Goal: Transaction & Acquisition: Purchase product/service

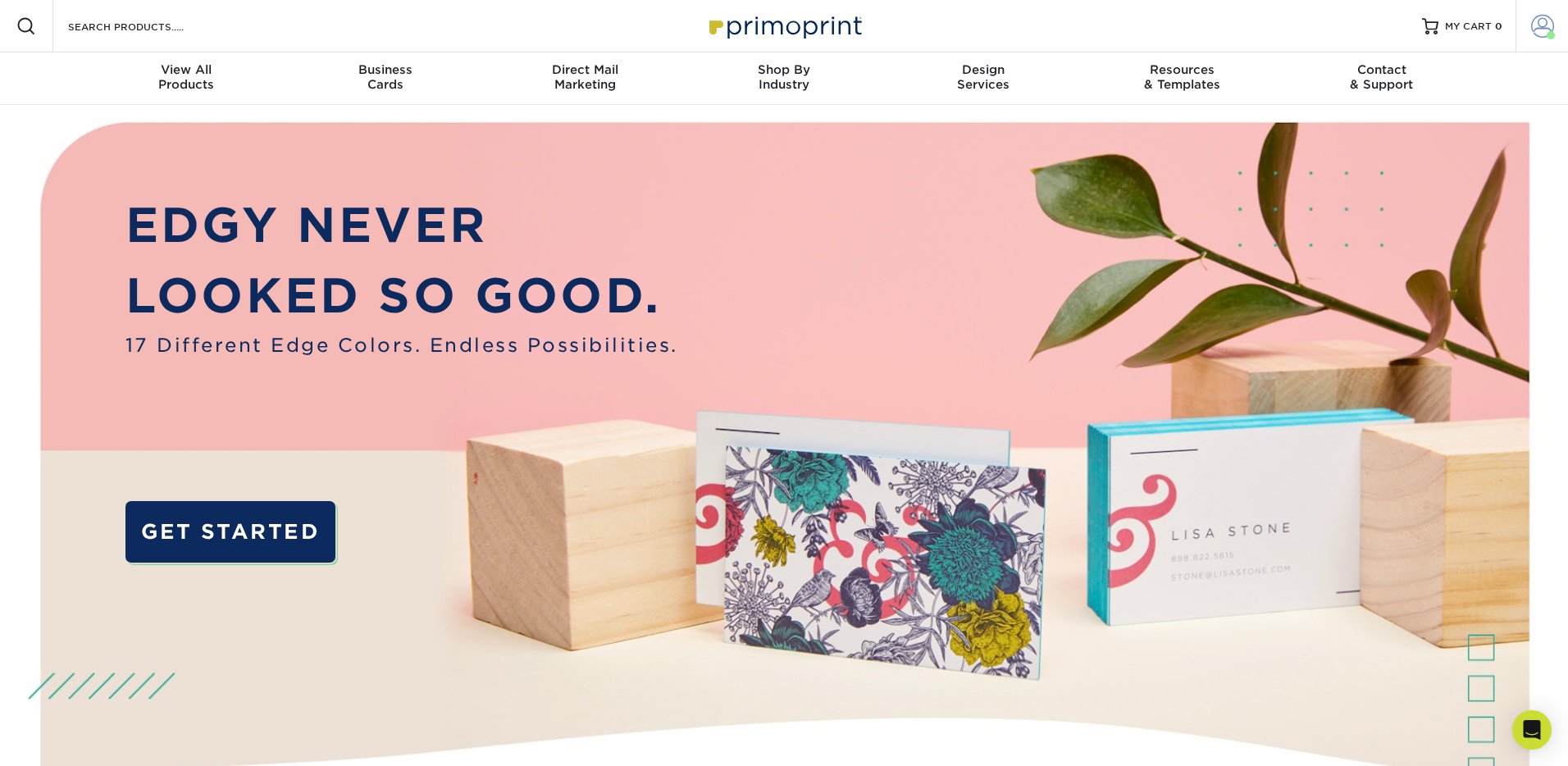
click at [1548, 34] on span at bounding box center [1550, 34] width 8 height 8
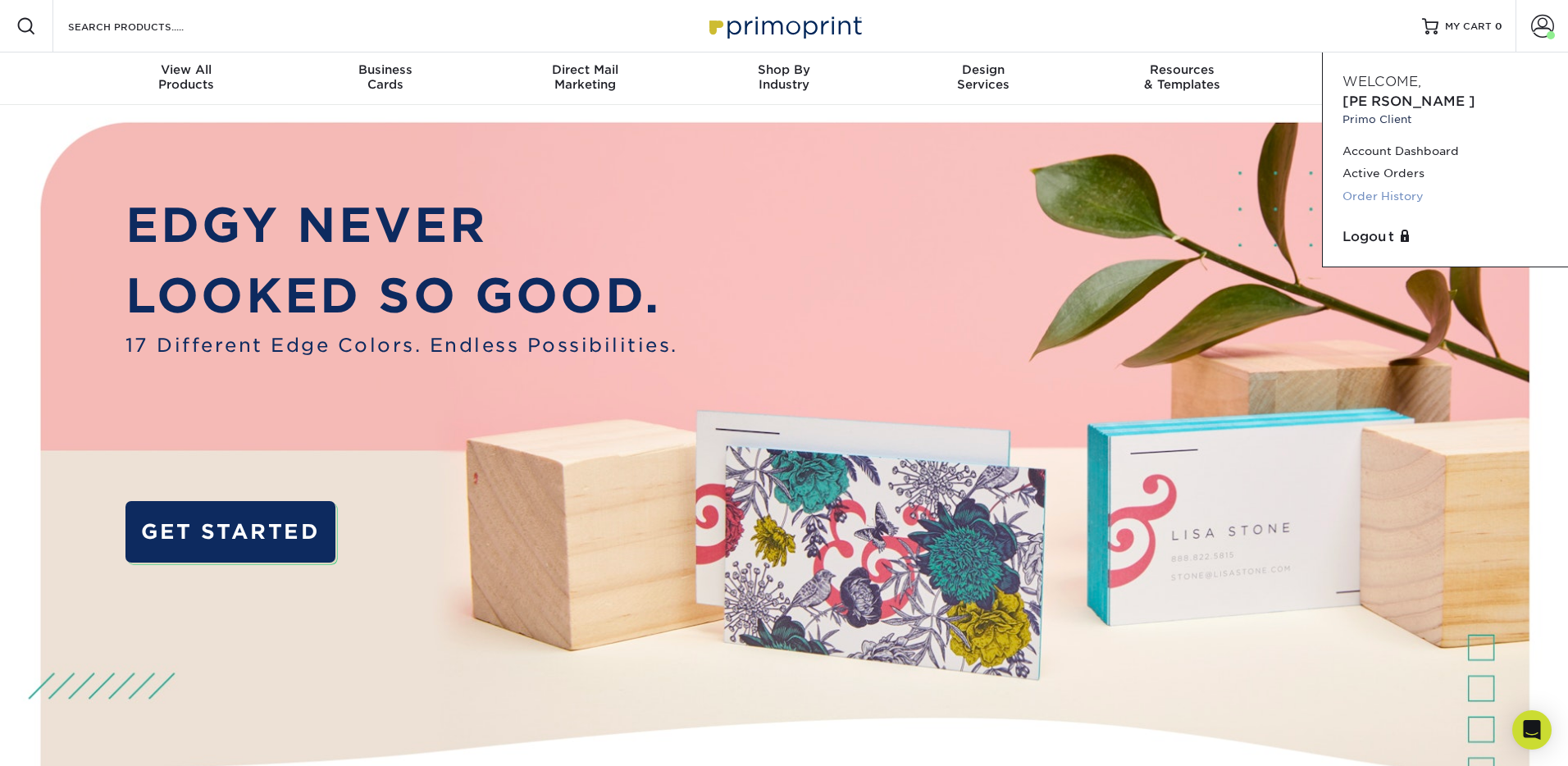
click at [1396, 186] on link "Order History" at bounding box center [1445, 196] width 206 height 22
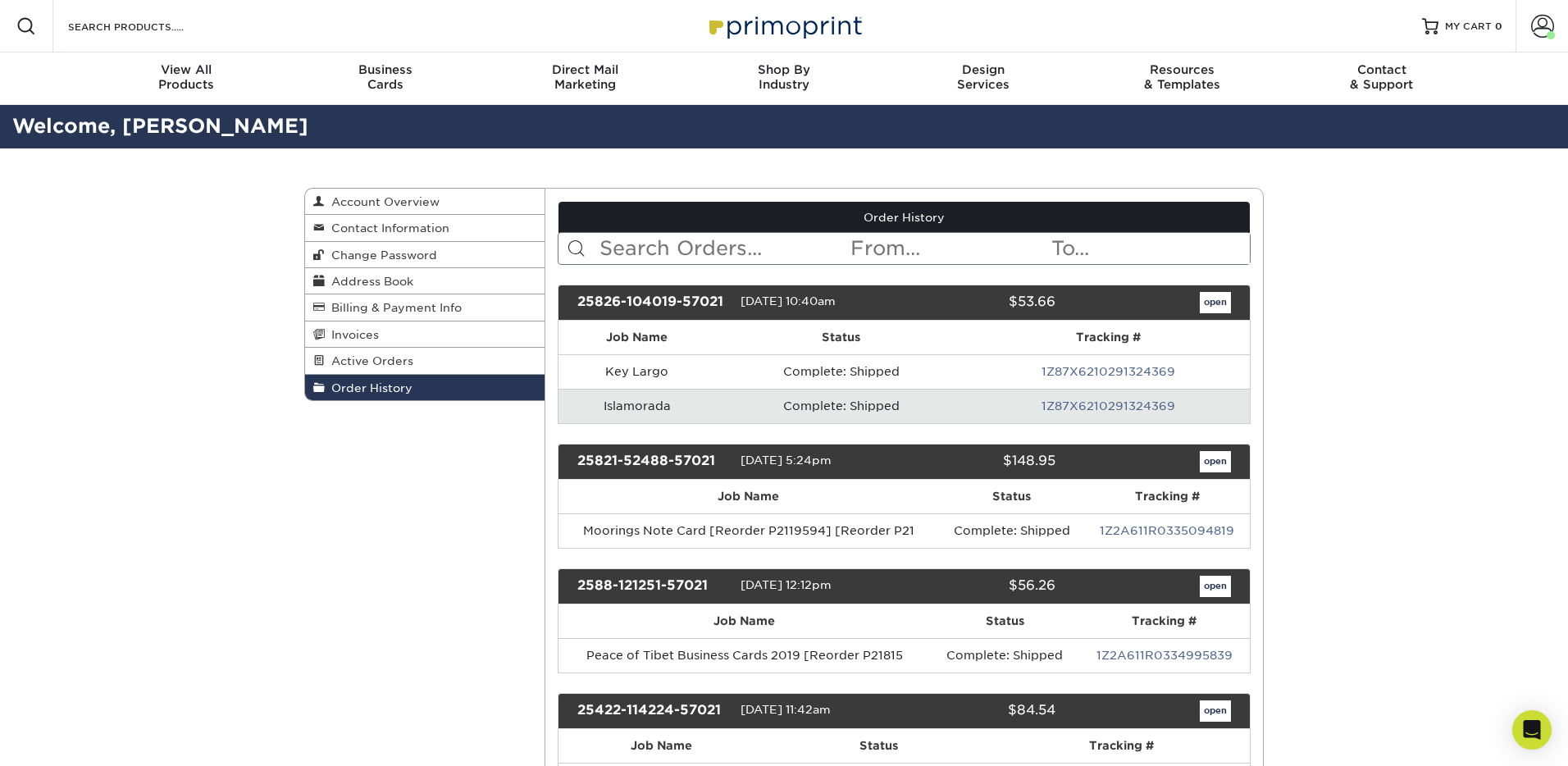
click at [752, 245] on input "text" at bounding box center [723, 248] width 252 height 31
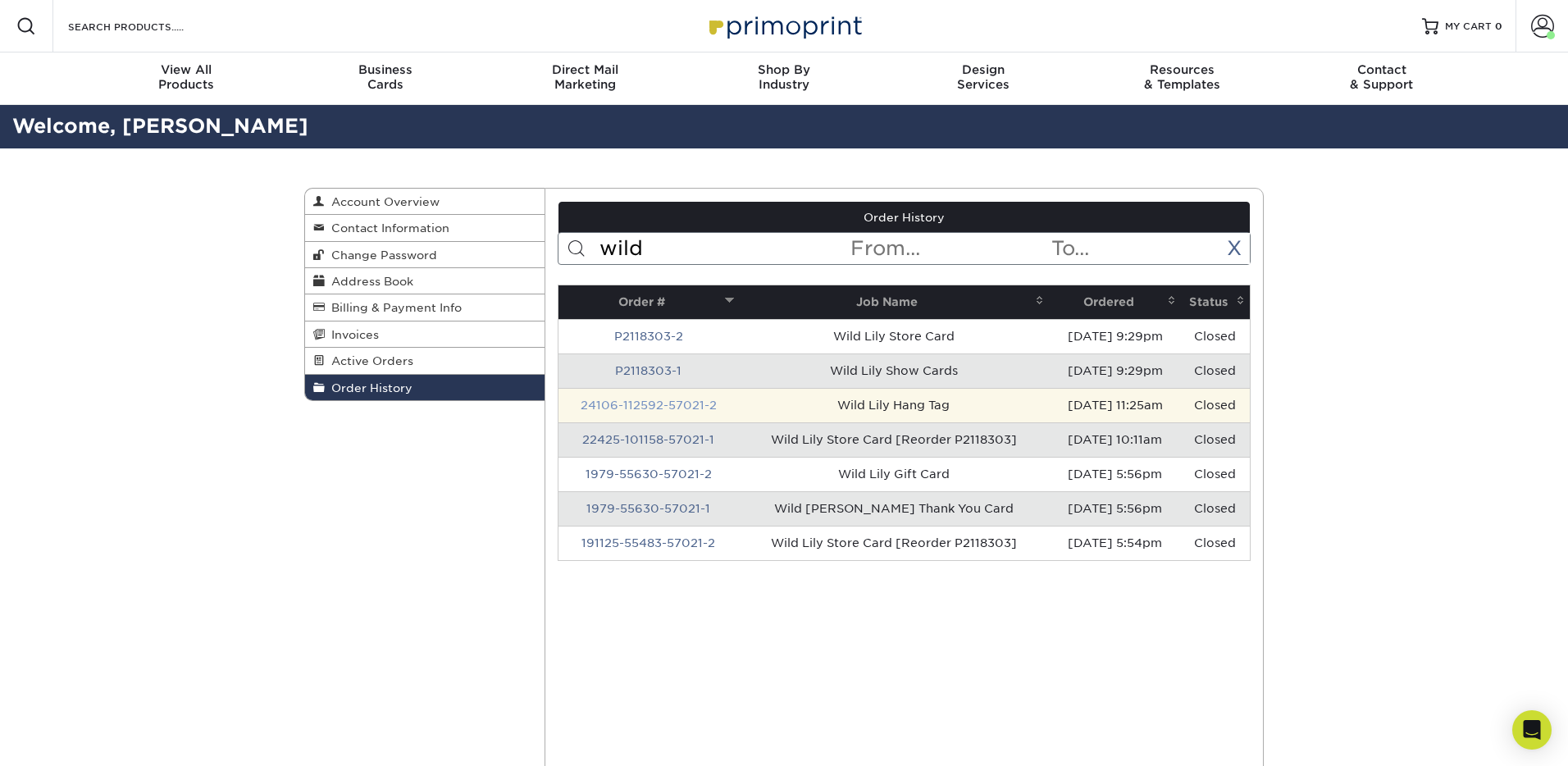
type input "wild"
click at [677, 401] on link "24106-112592-57021-2" at bounding box center [649, 405] width 136 height 13
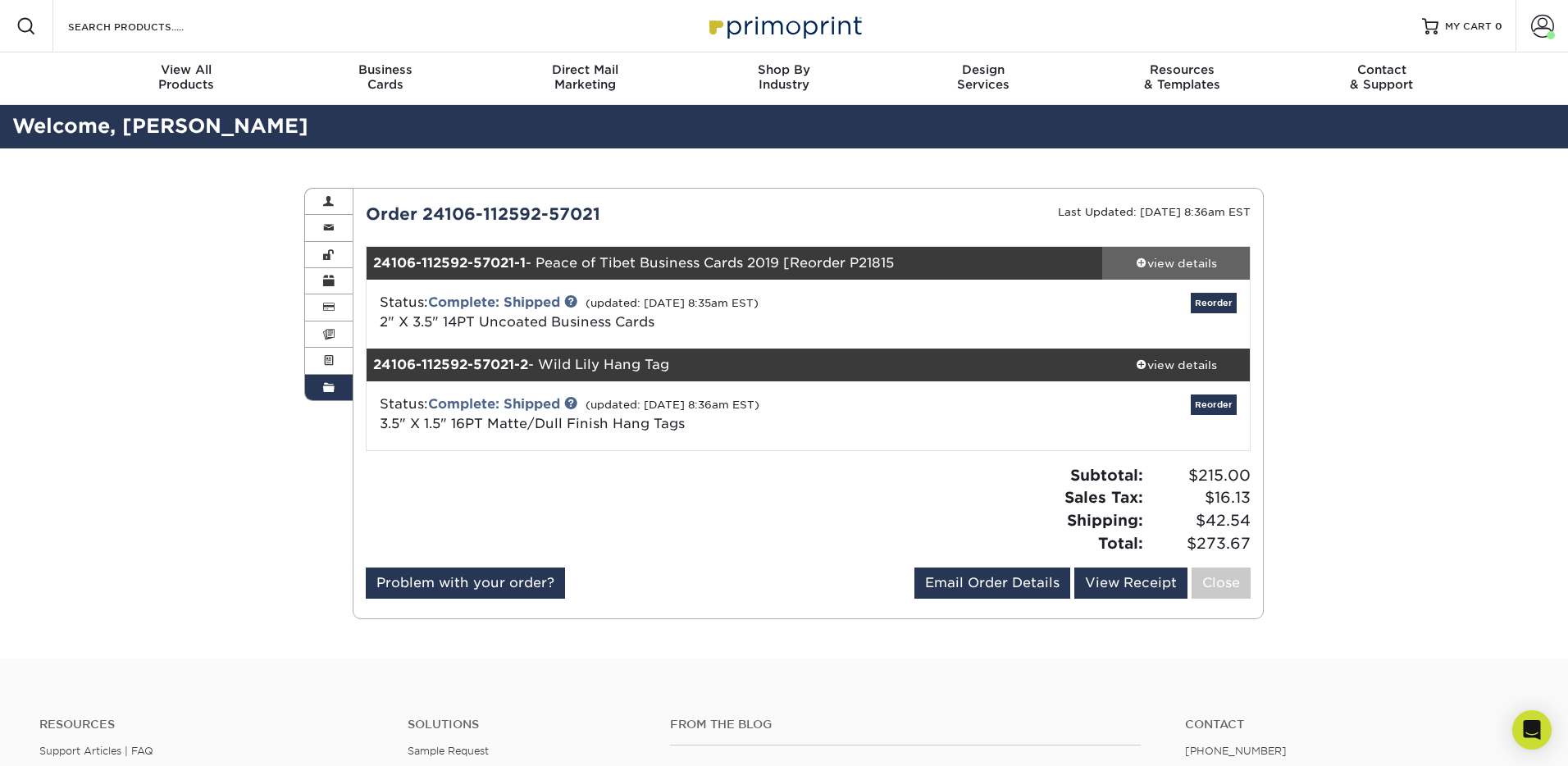
click at [1197, 264] on div "view details" at bounding box center [1175, 263] width 148 height 17
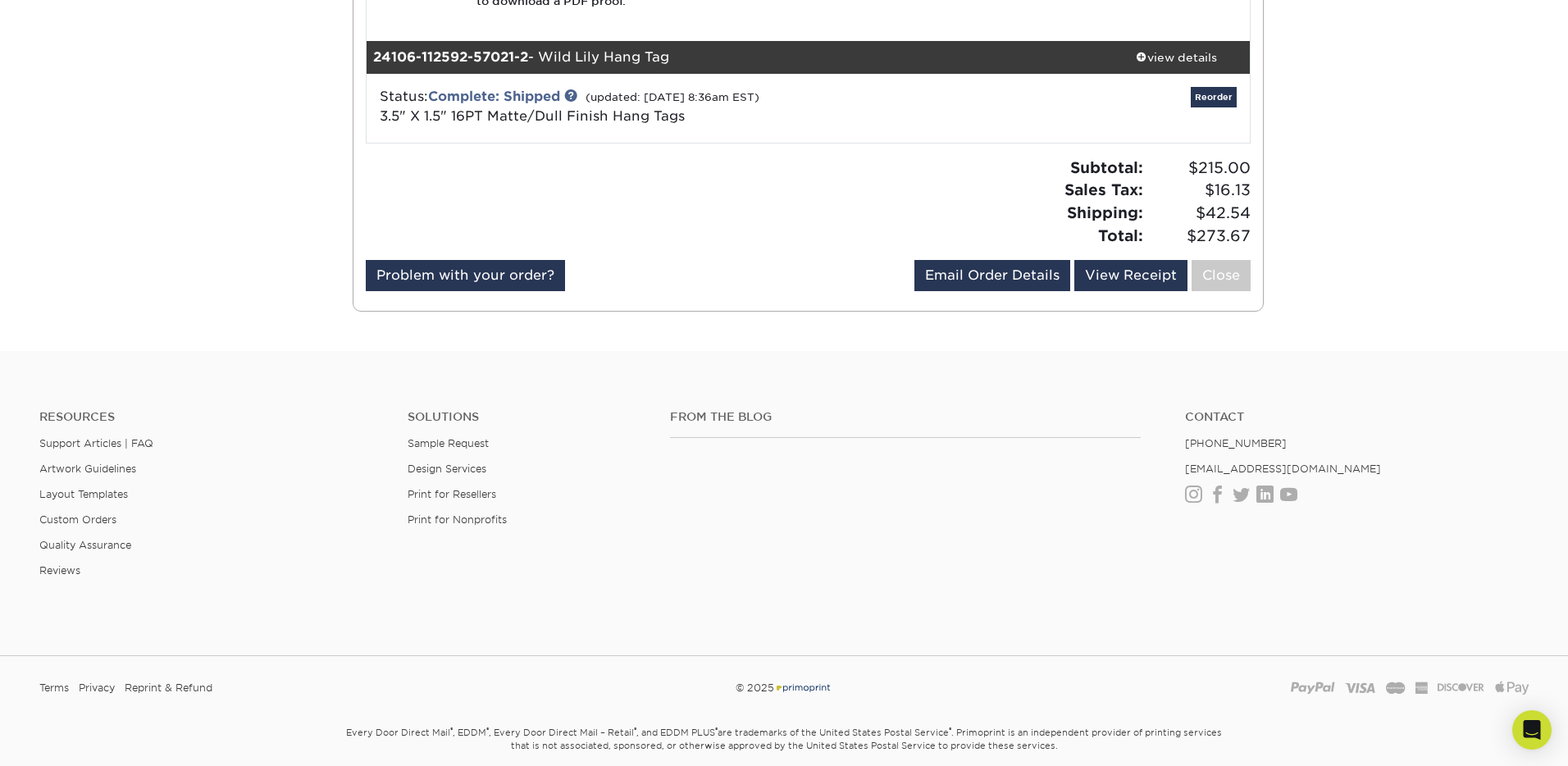
scroll to position [766, 0]
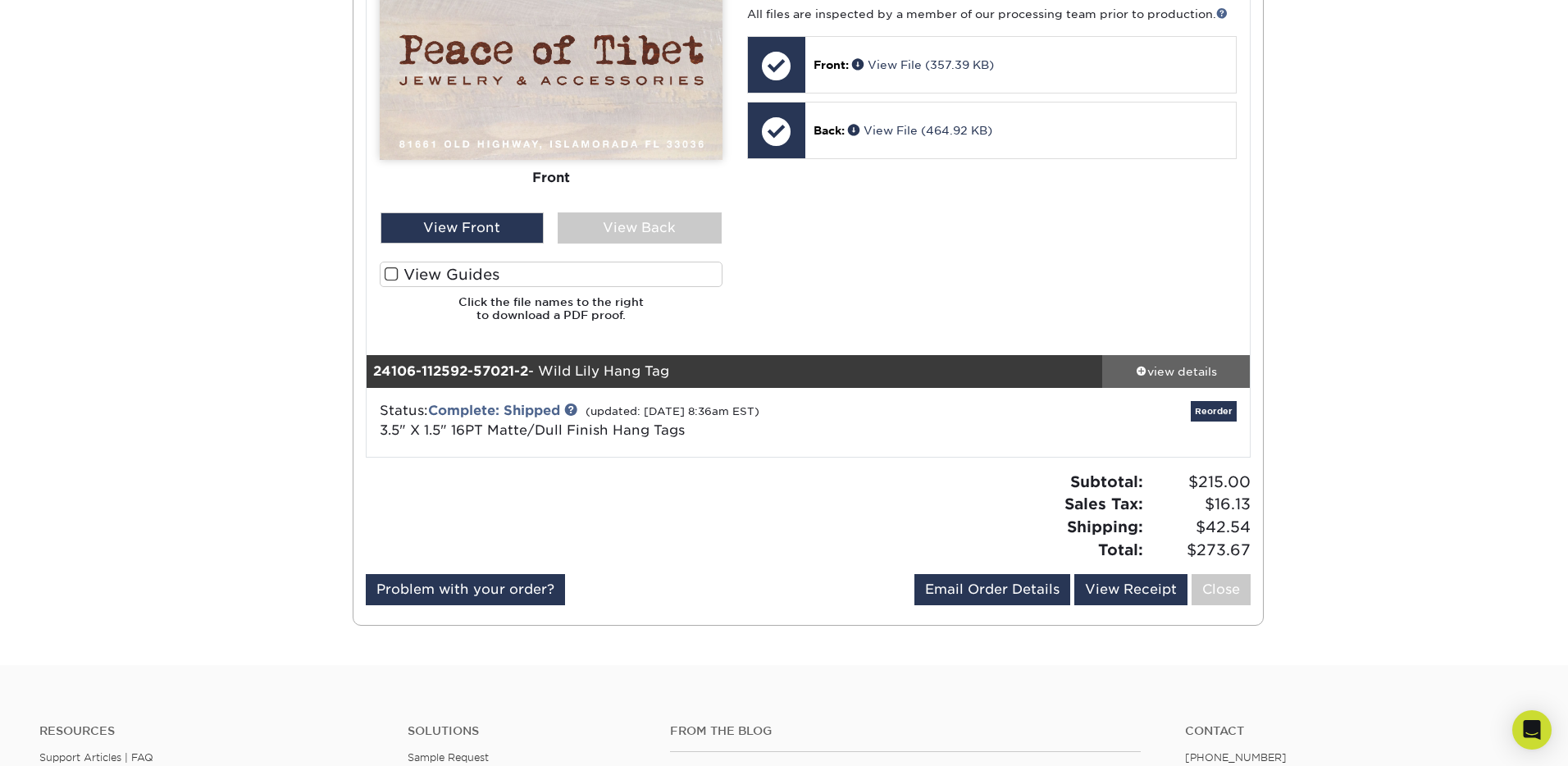
click at [1182, 367] on div "view details" at bounding box center [1175, 371] width 148 height 17
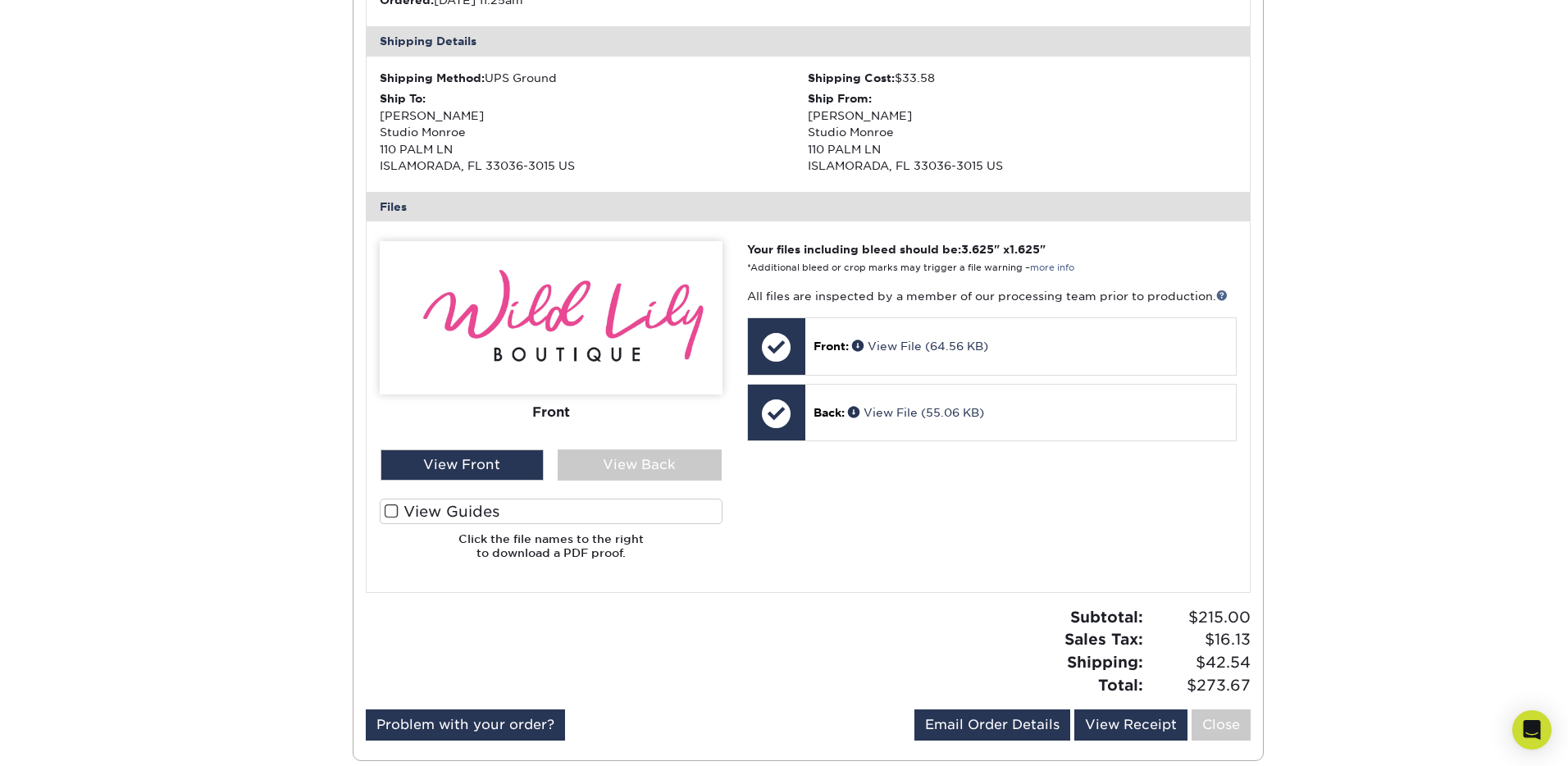
scroll to position [1372, 0]
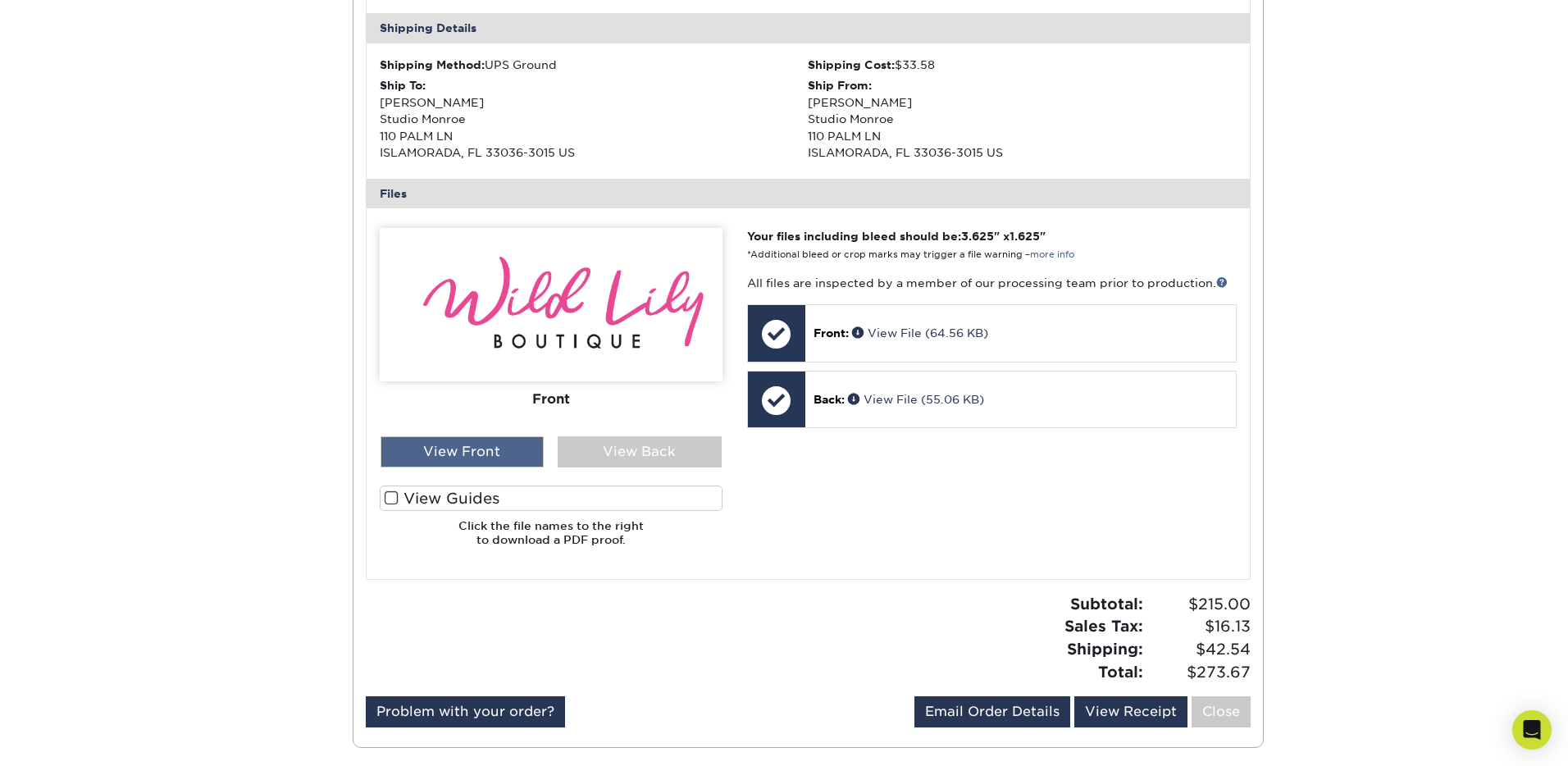
click at [501, 449] on div "View Front" at bounding box center [462, 451] width 164 height 31
click at [626, 451] on div "View Back" at bounding box center [639, 451] width 164 height 31
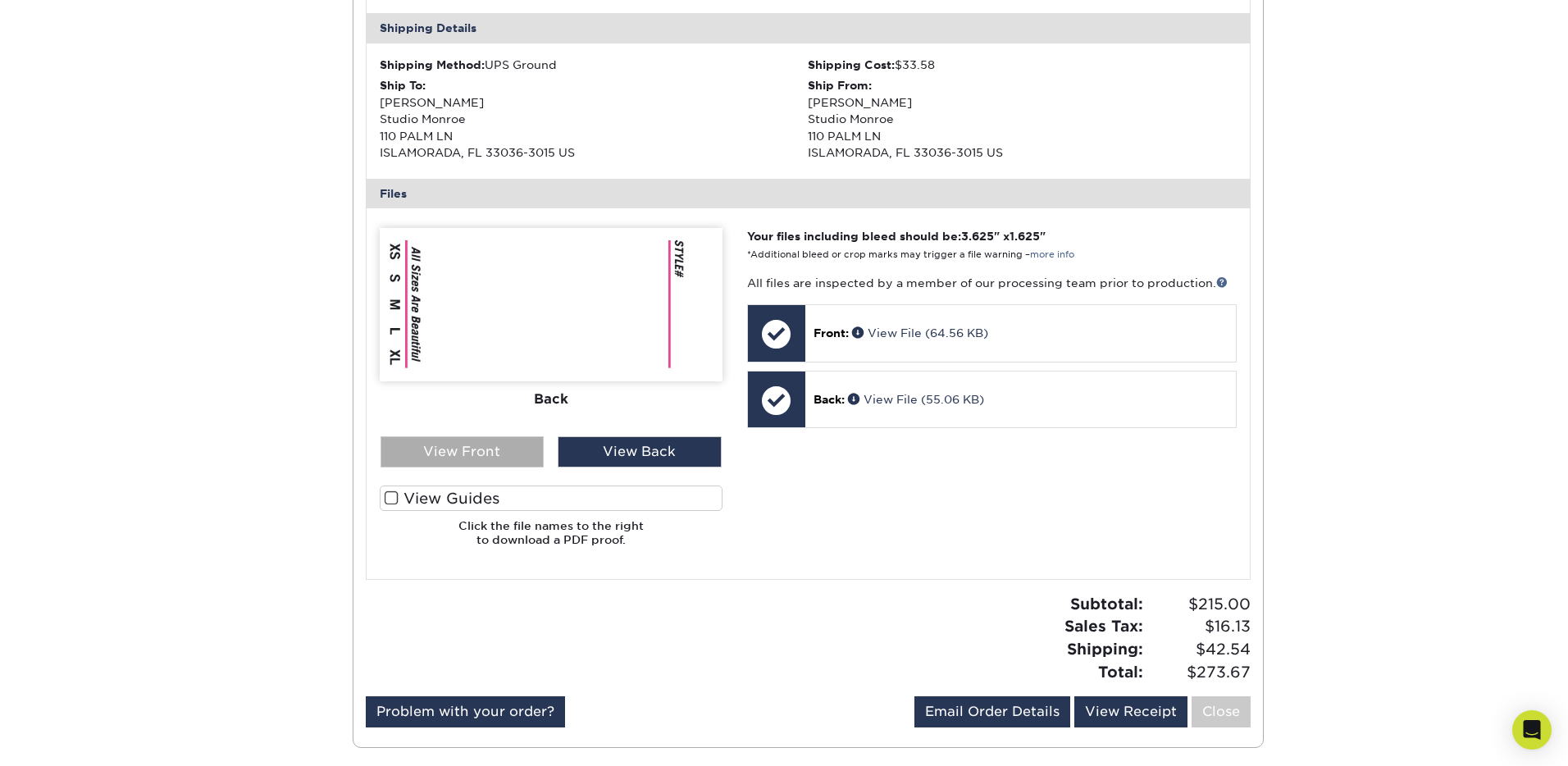
click at [444, 448] on div "View Front" at bounding box center [462, 451] width 164 height 31
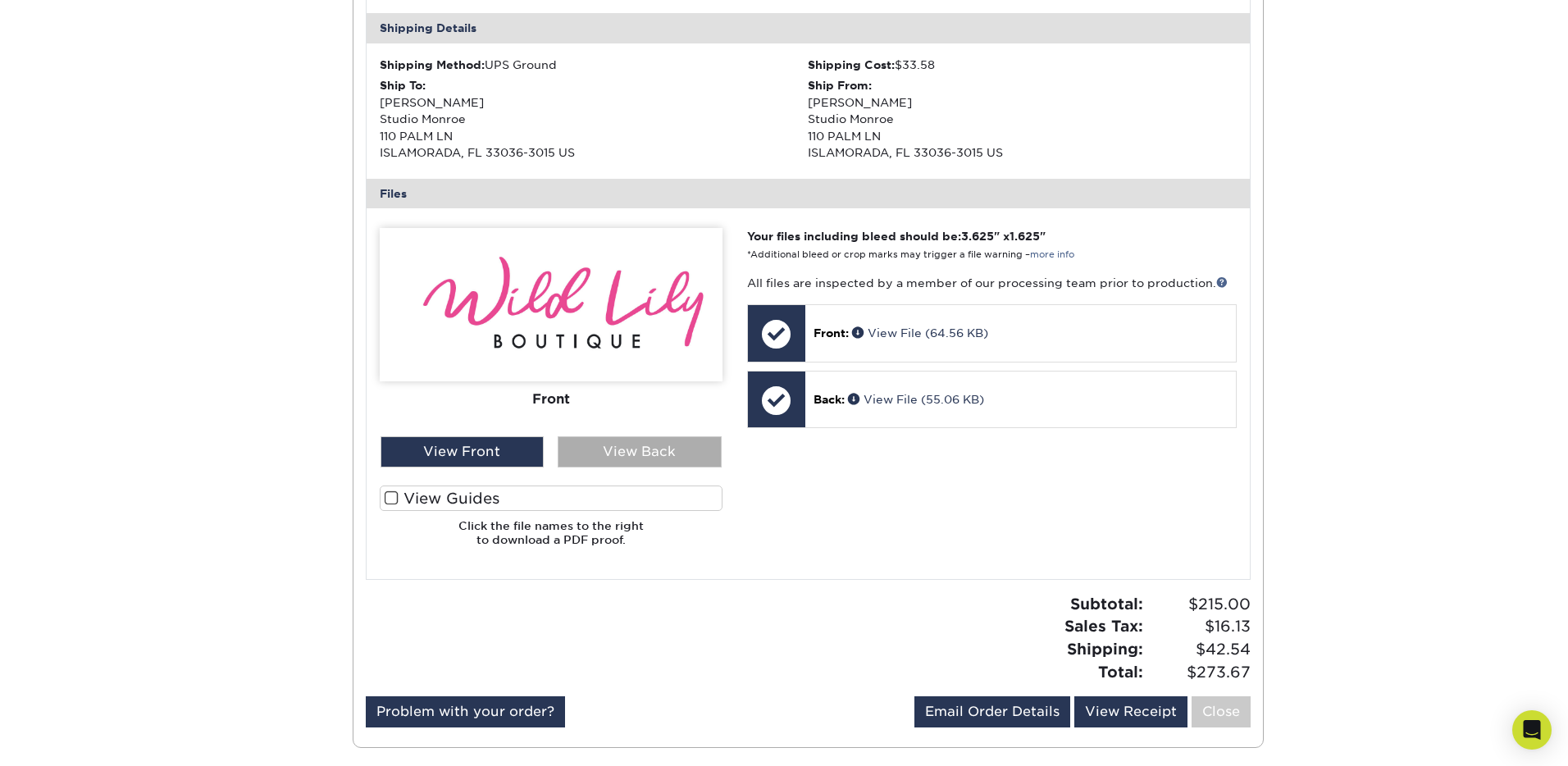
click at [587, 450] on div "View Back" at bounding box center [639, 451] width 164 height 31
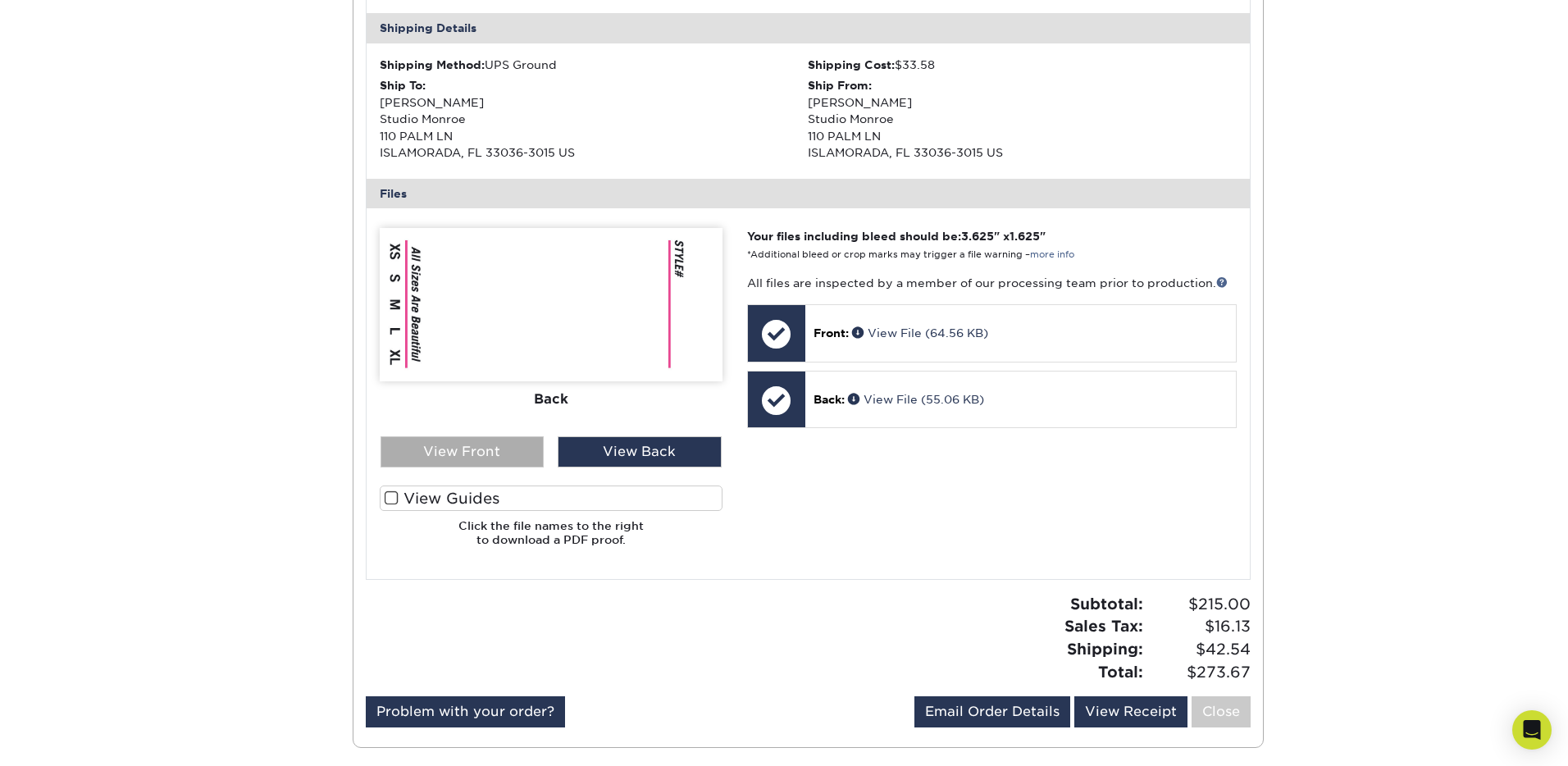
click at [486, 449] on div "View Front" at bounding box center [462, 451] width 164 height 31
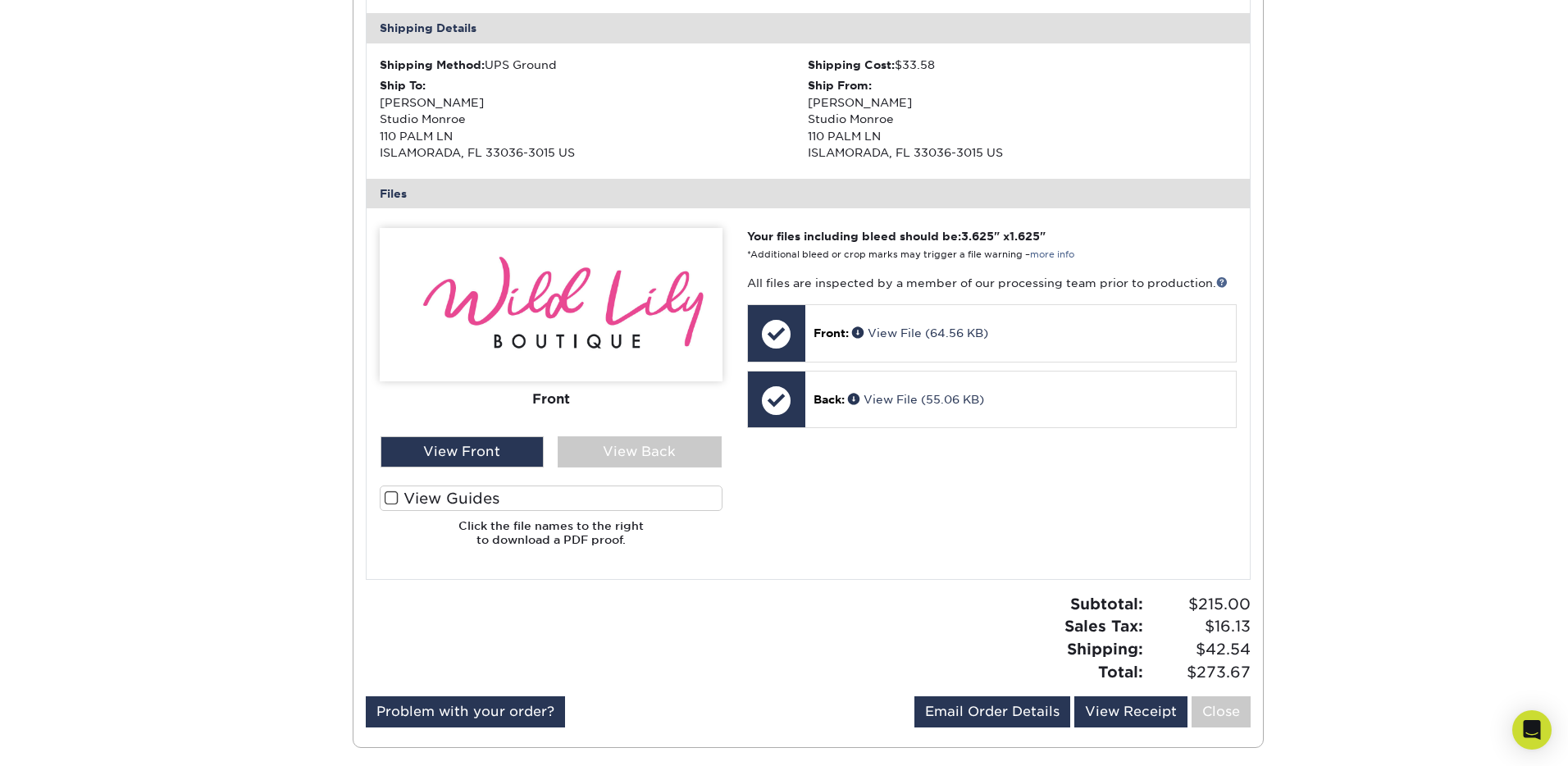
scroll to position [1382, 0]
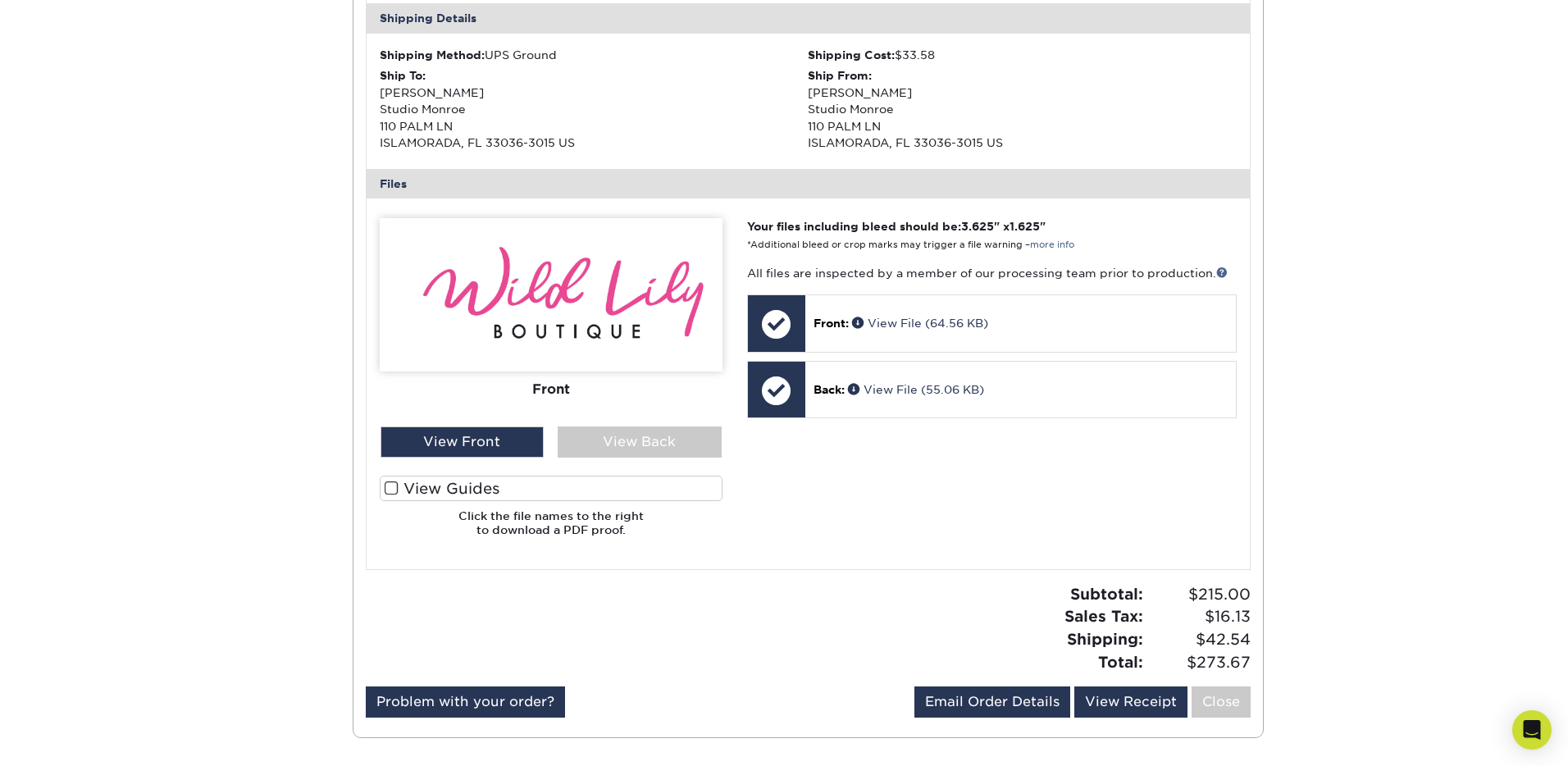
click at [390, 485] on span at bounding box center [392, 488] width 14 height 16
click at [0, 0] on input "View Guides" at bounding box center [0, 0] width 0 height 0
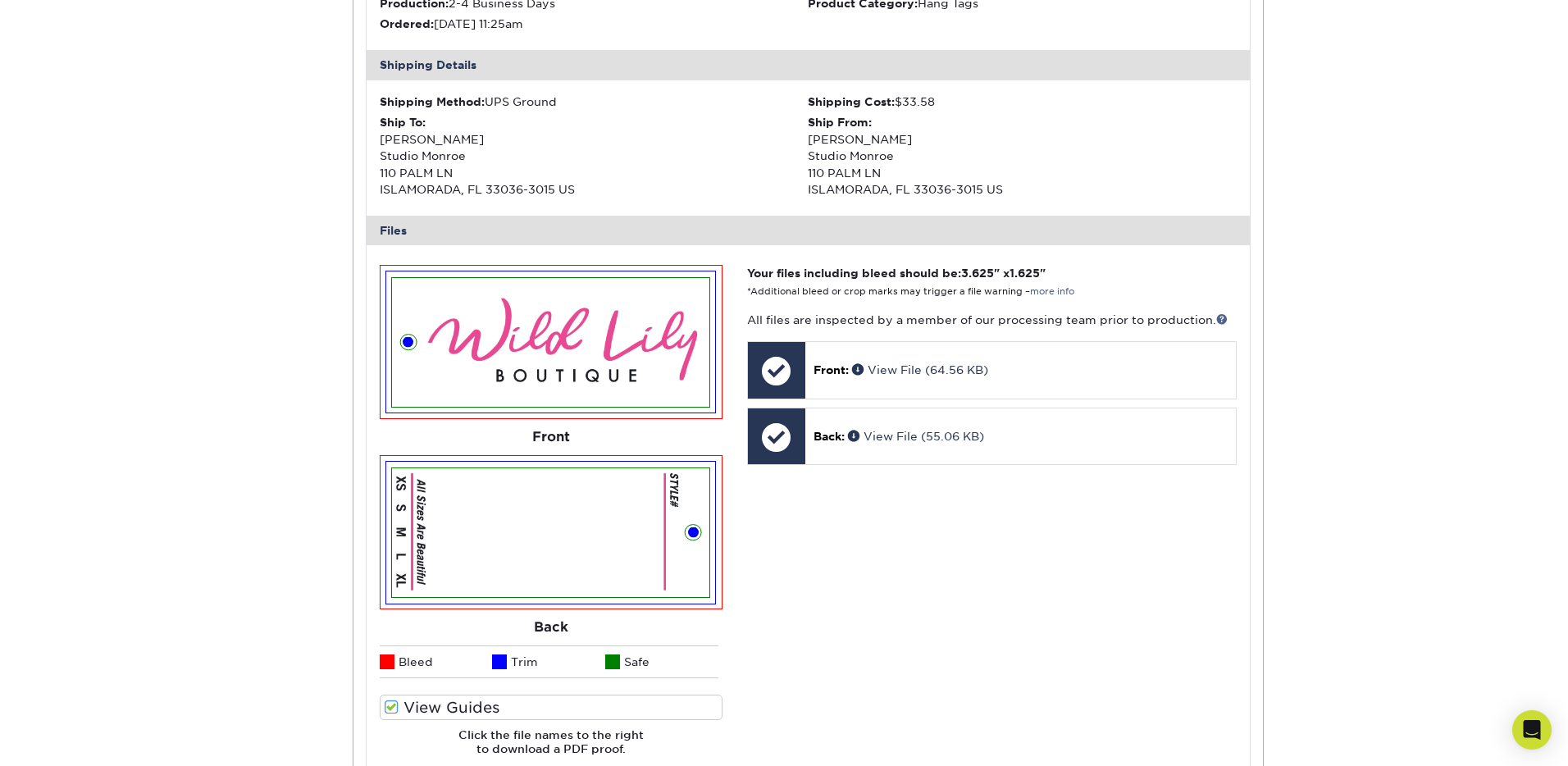
scroll to position [1145, 0]
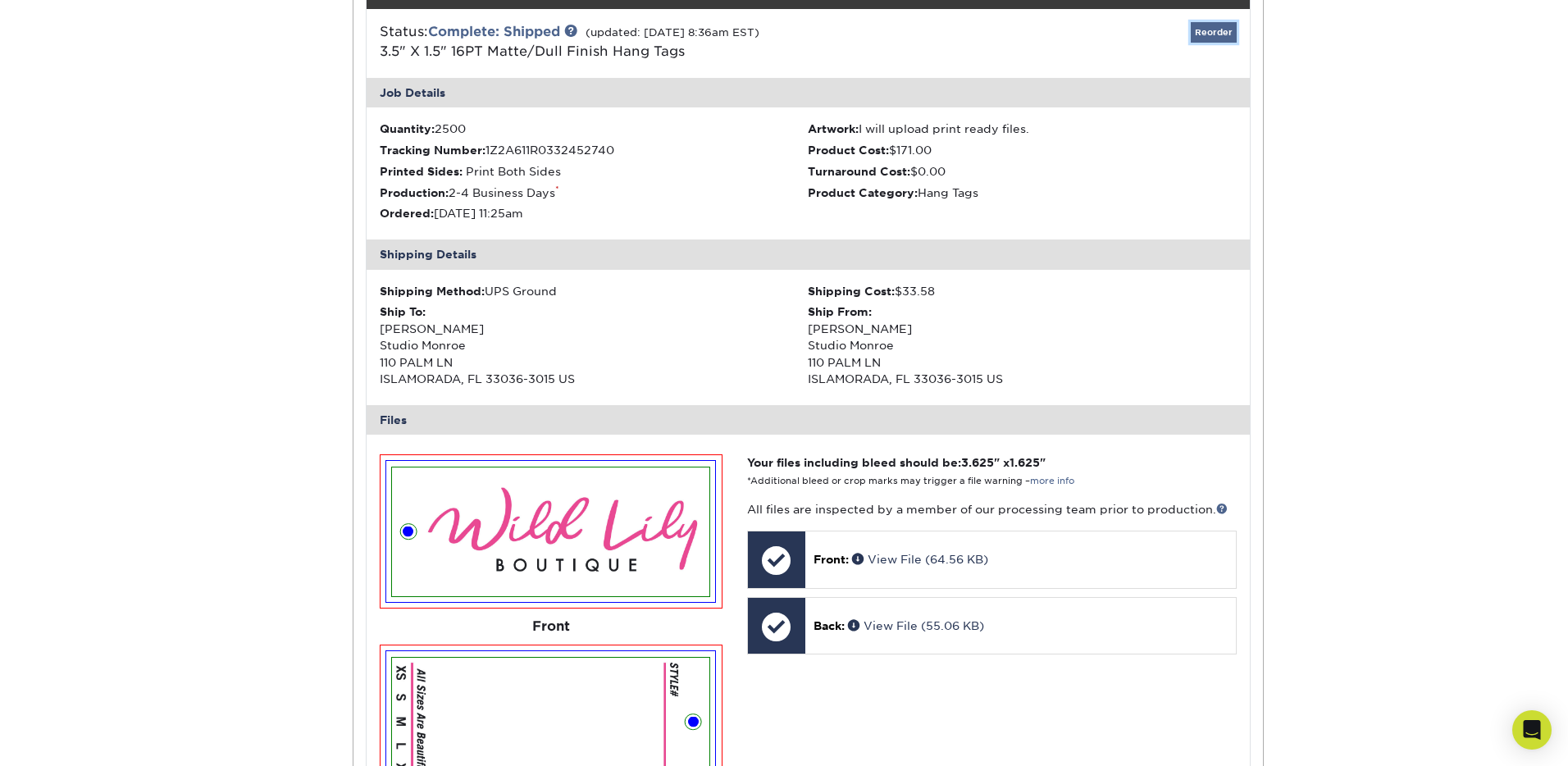
click at [1205, 28] on link "Reorder" at bounding box center [1214, 32] width 46 height 20
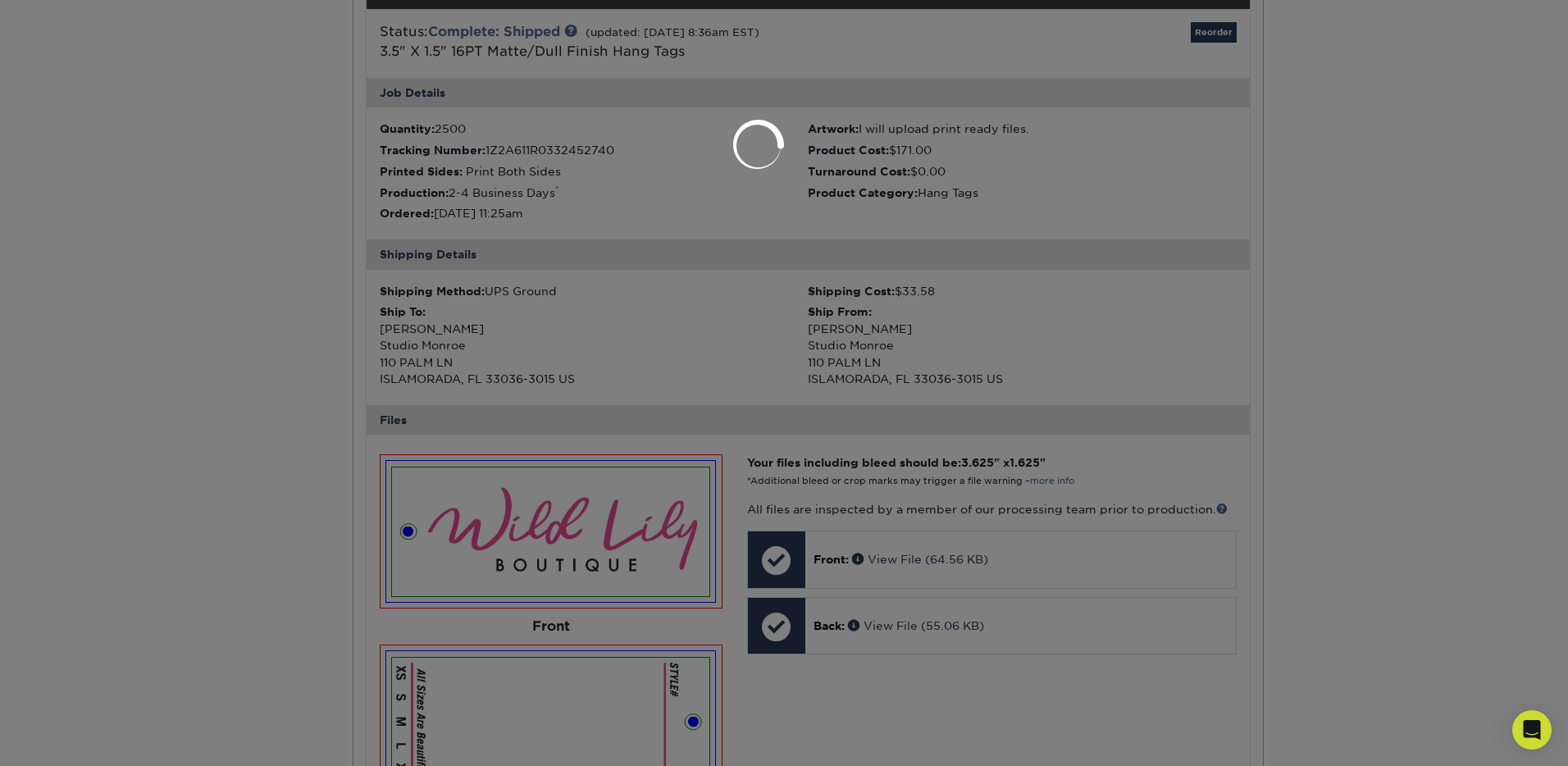
select select "15346"
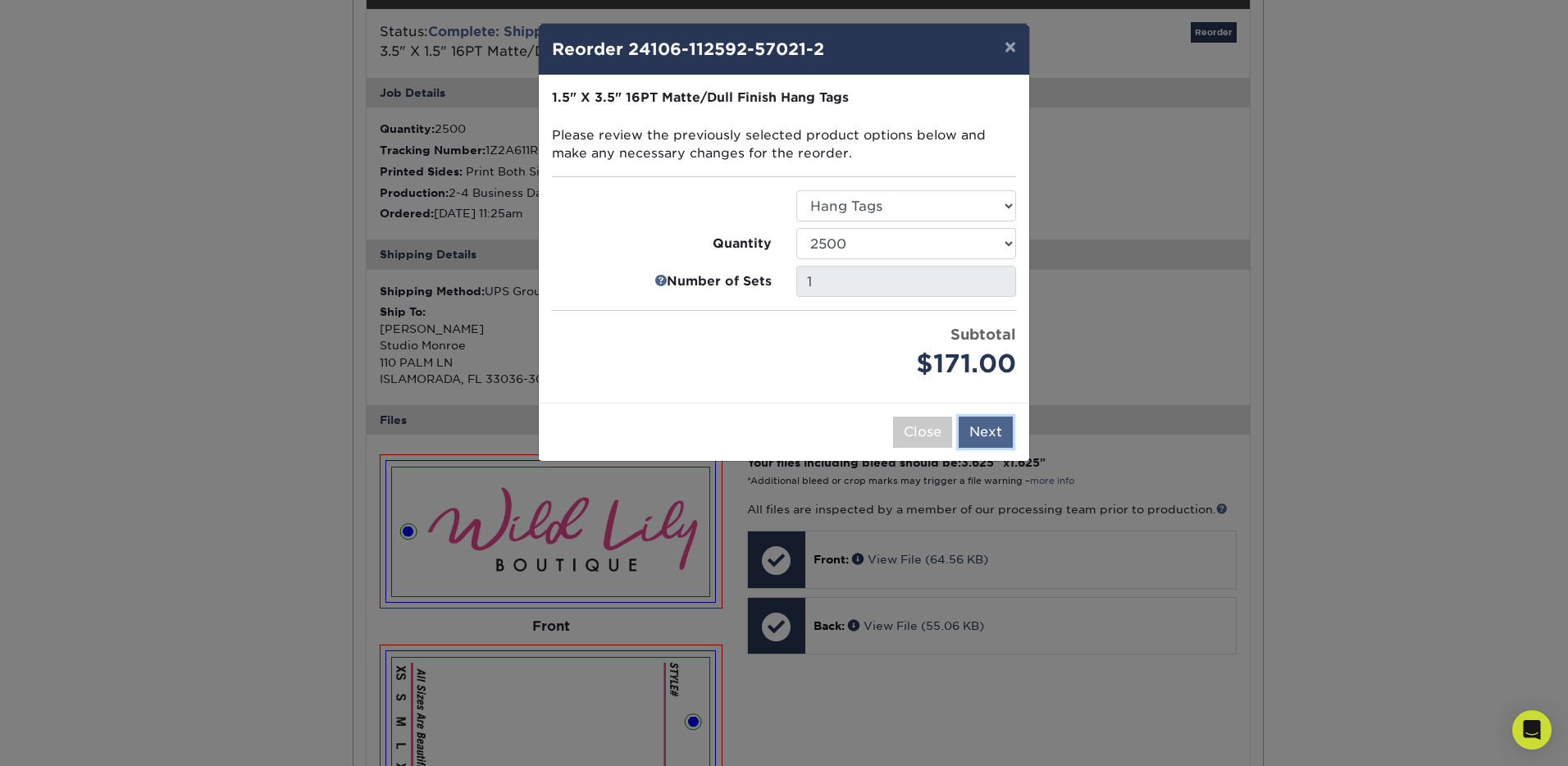
click at [990, 435] on button "Next" at bounding box center [985, 432] width 54 height 31
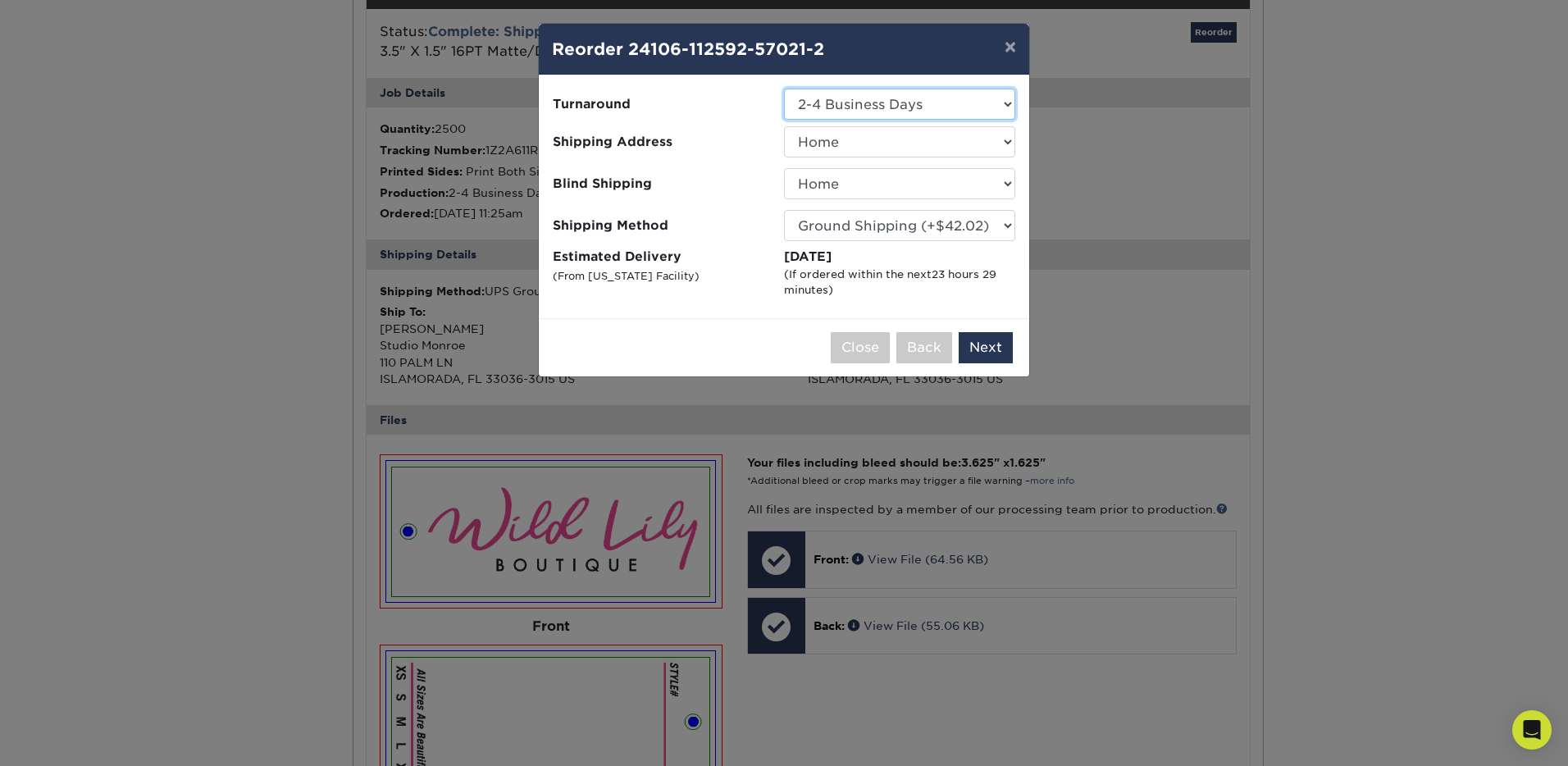
click at [876, 103] on select "Select One 2-4 Business Days" at bounding box center [900, 103] width 232 height 31
click at [983, 351] on button "Next" at bounding box center [985, 348] width 54 height 31
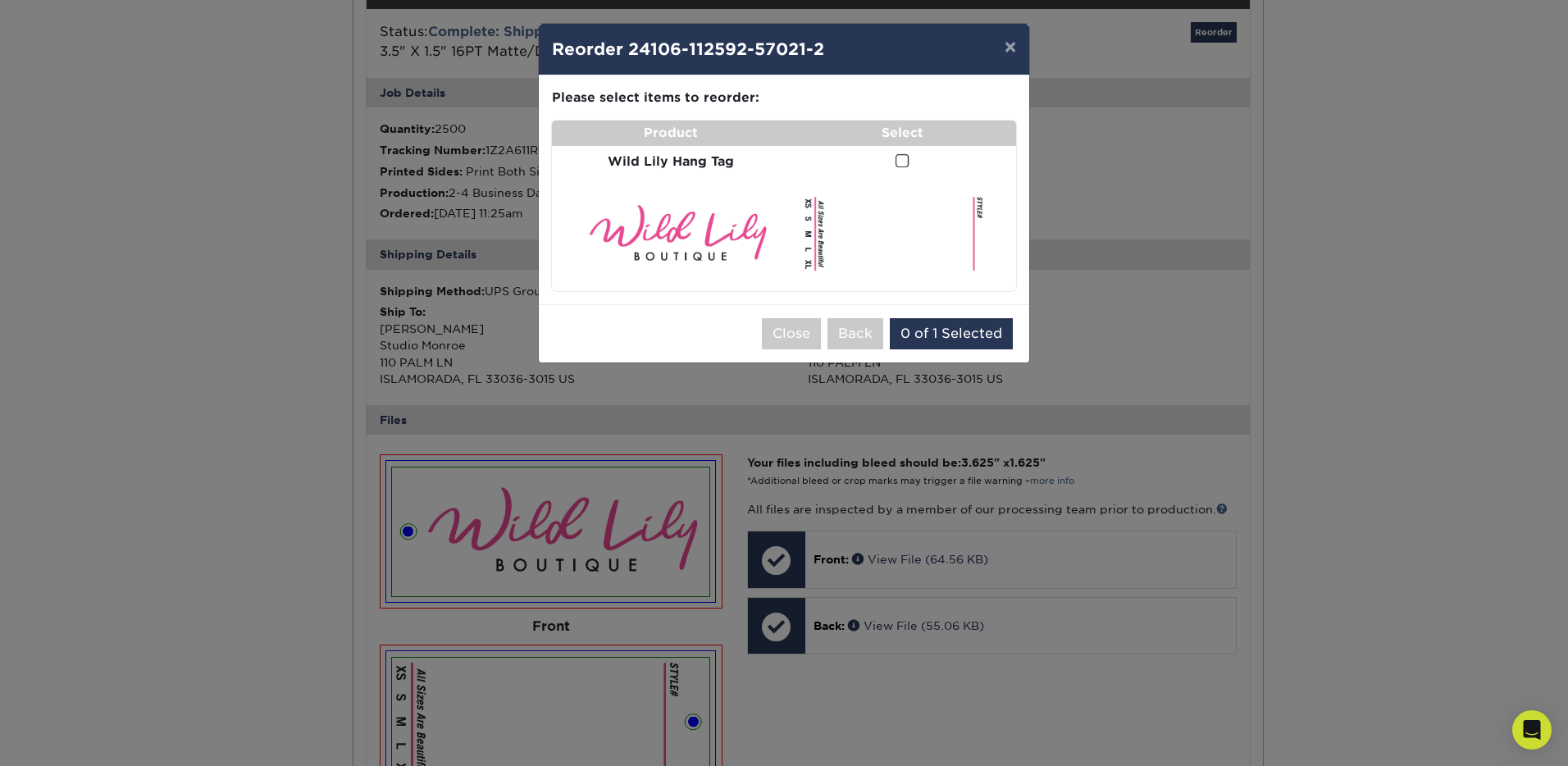
click at [903, 162] on span at bounding box center [903, 161] width 14 height 16
click at [0, 0] on input "checkbox" at bounding box center [0, 0] width 0 height 0
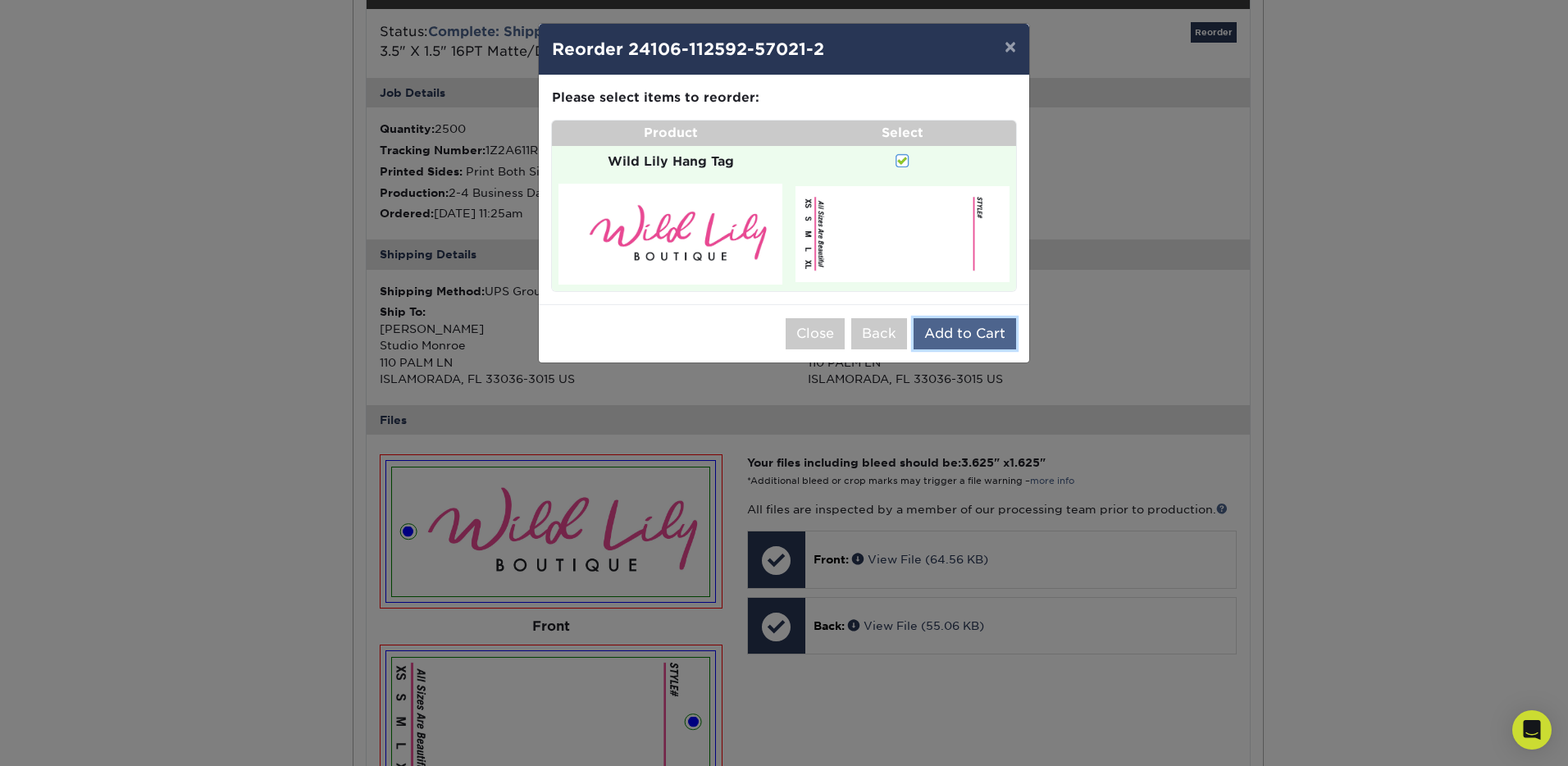
click at [943, 333] on button "Add to Cart" at bounding box center [965, 333] width 103 height 31
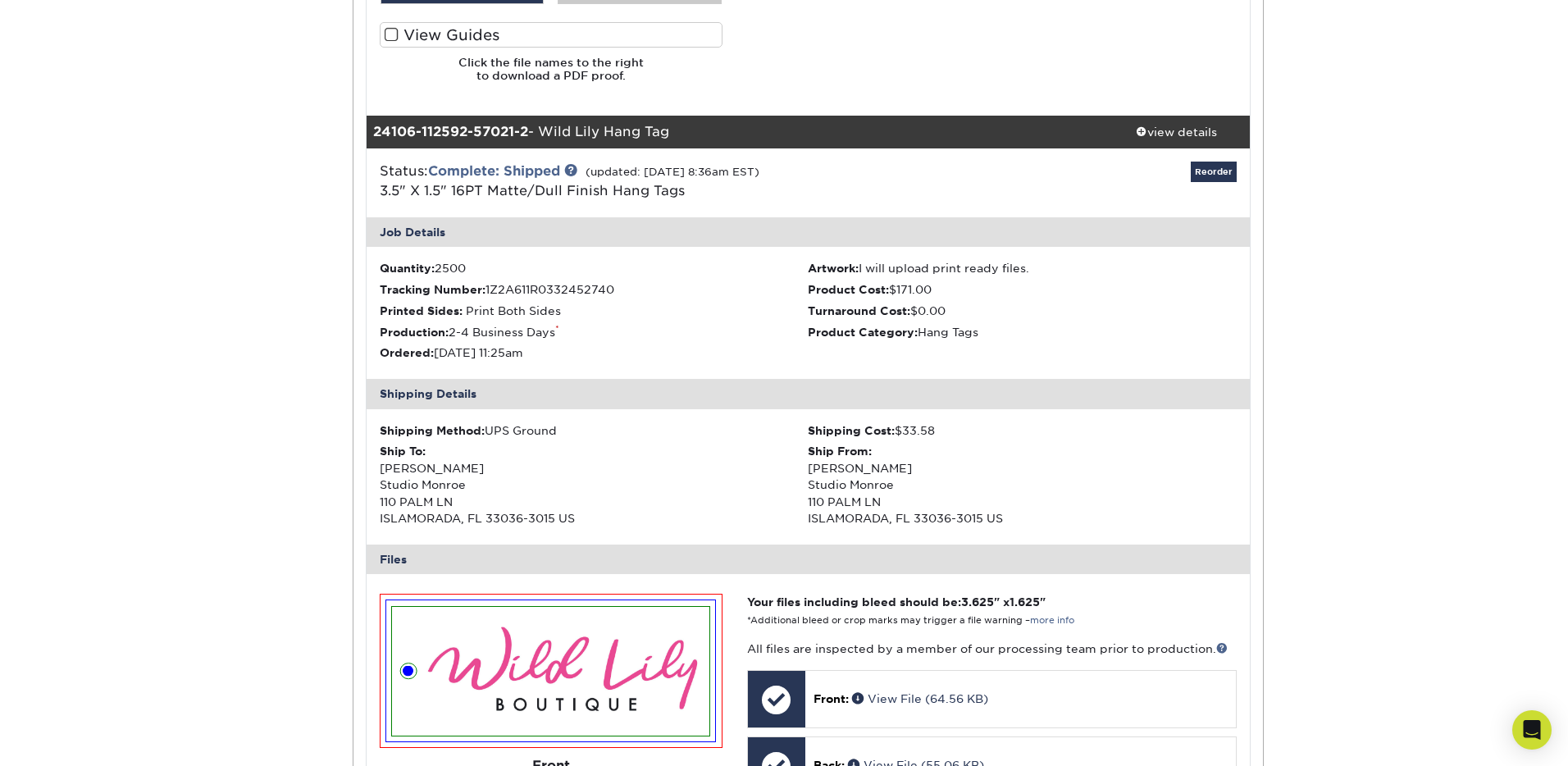
scroll to position [1004, 0]
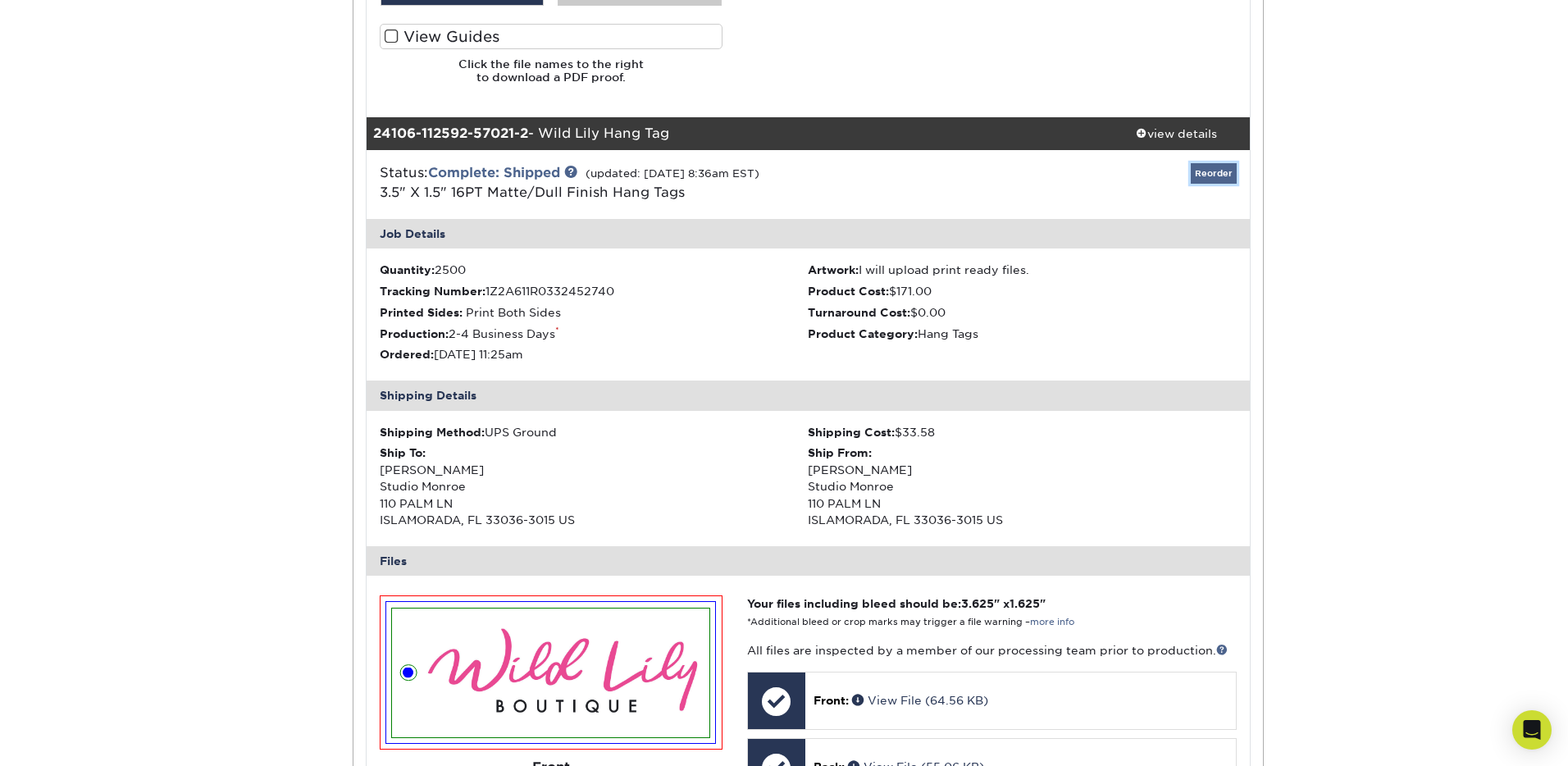
click at [1224, 173] on link "Reorder" at bounding box center [1214, 173] width 46 height 20
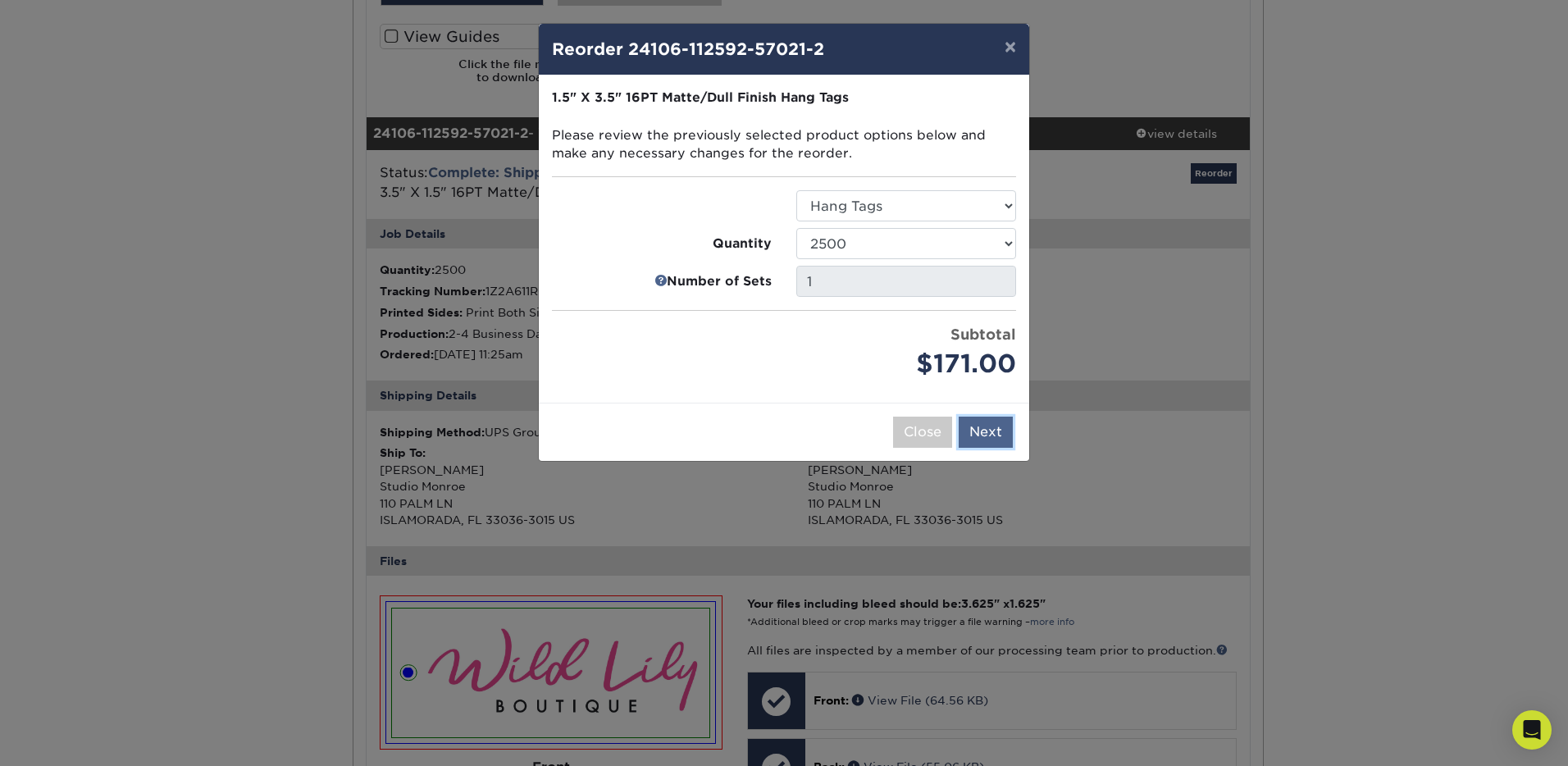
click at [976, 425] on button "Next" at bounding box center [985, 432] width 54 height 31
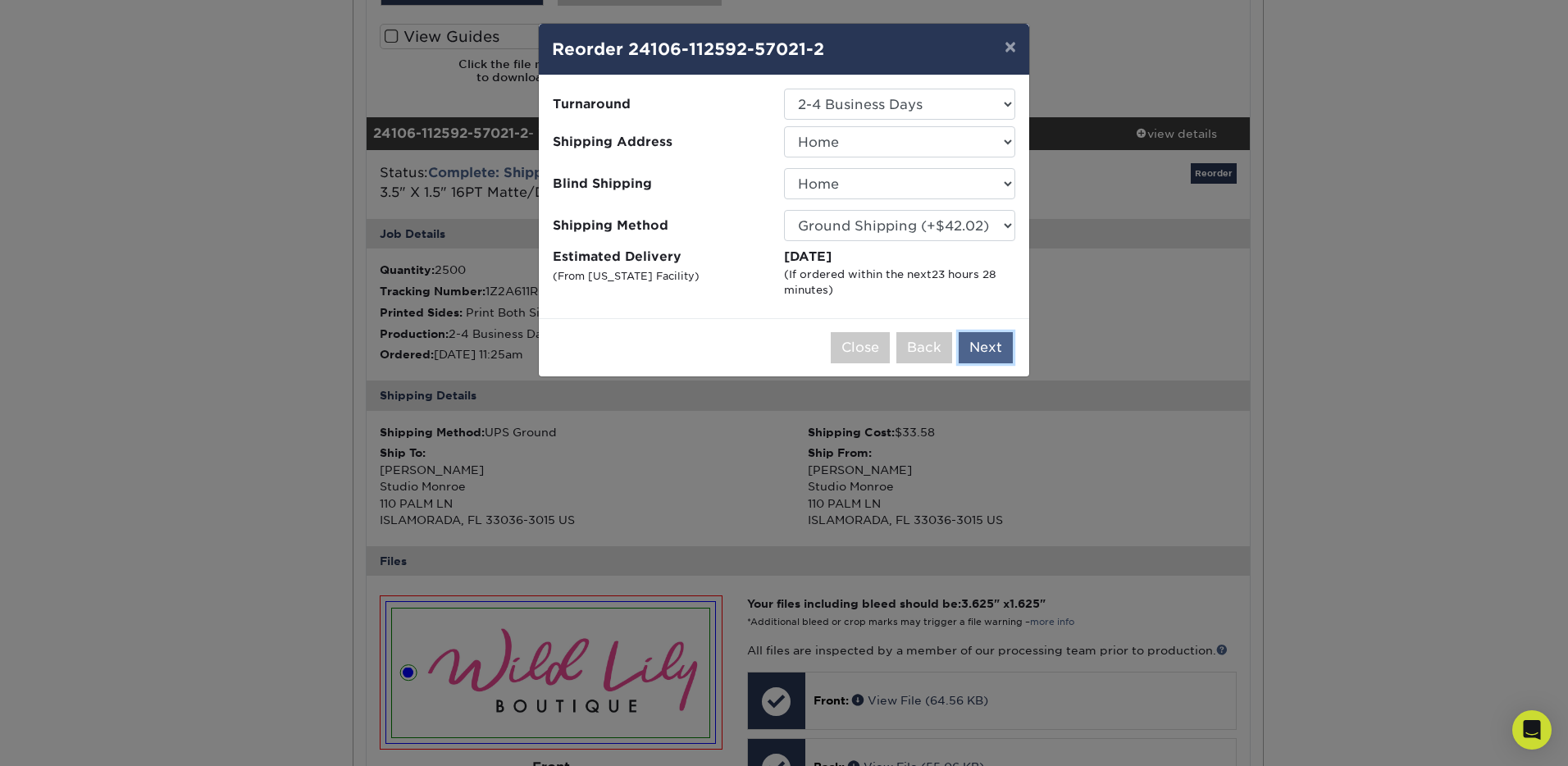
click at [991, 348] on button "Next" at bounding box center [985, 348] width 54 height 31
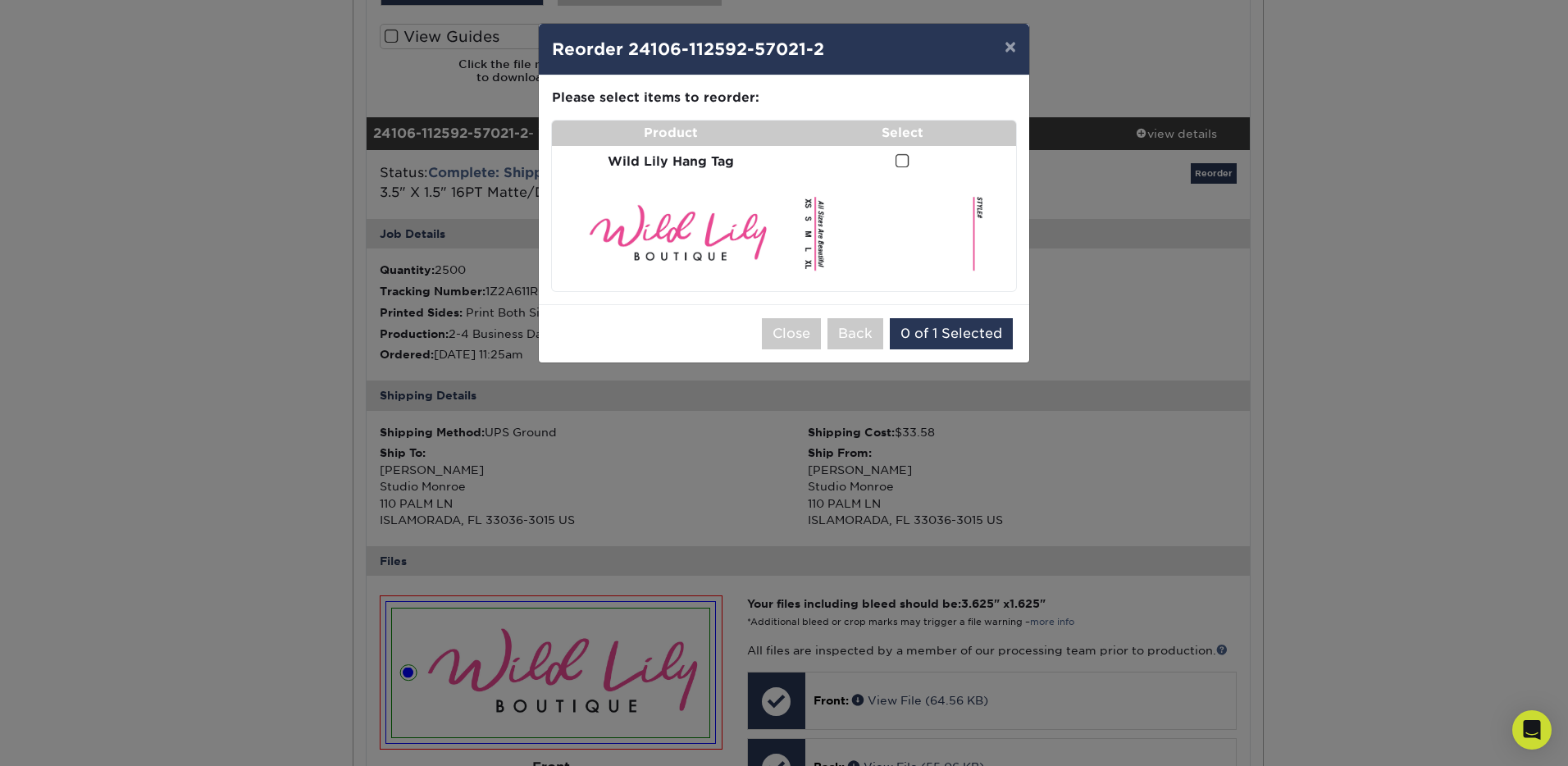
click at [907, 159] on span at bounding box center [903, 161] width 14 height 16
click at [0, 0] on input "checkbox" at bounding box center [0, 0] width 0 height 0
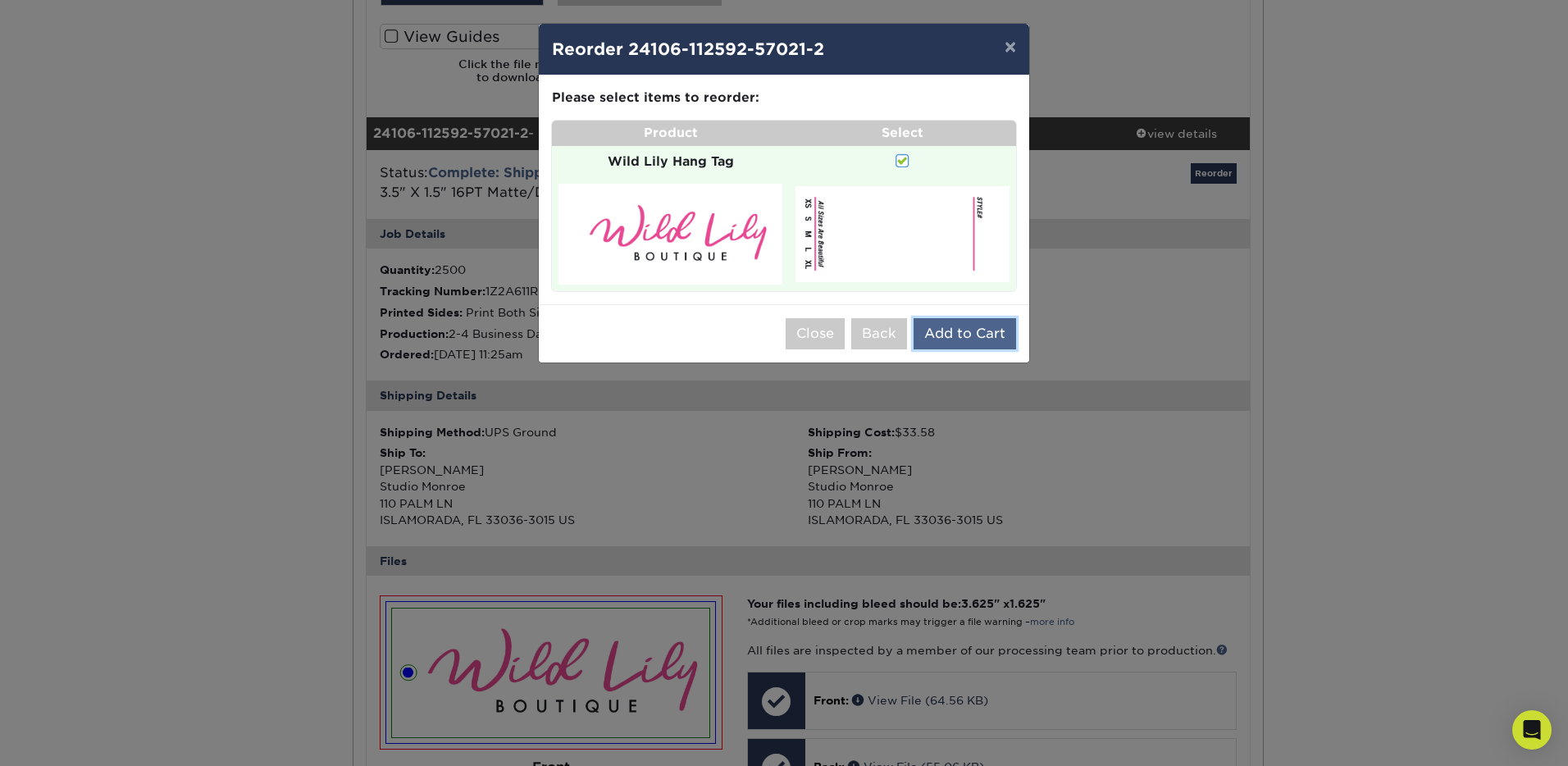
click at [955, 327] on button "Add to Cart" at bounding box center [965, 333] width 103 height 31
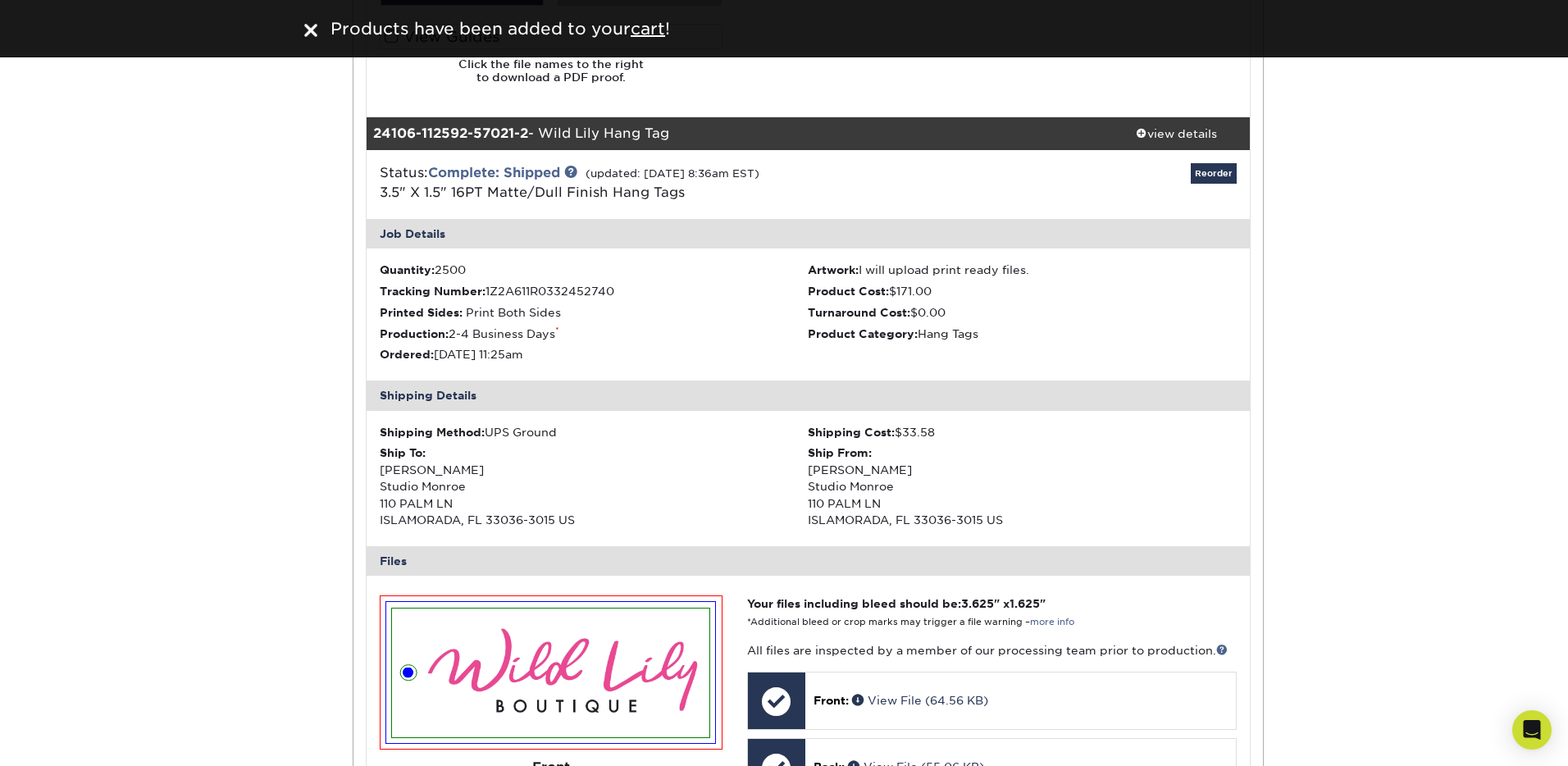
drag, startPoint x: 661, startPoint y: 31, endPoint x: 729, endPoint y: 161, distance: 146.7
click at [661, 31] on u "cart" at bounding box center [647, 28] width 34 height 19
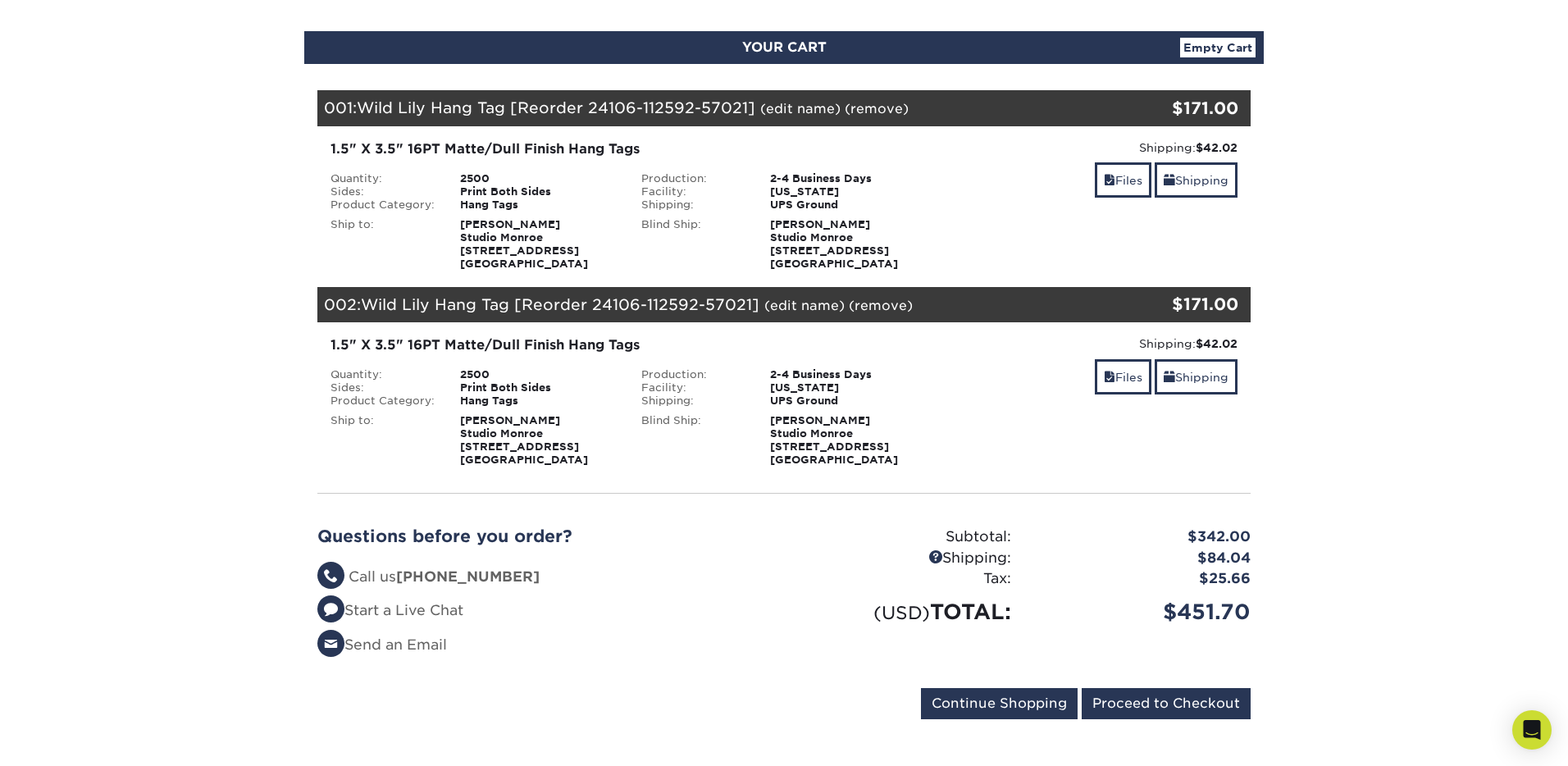
scroll to position [123, 0]
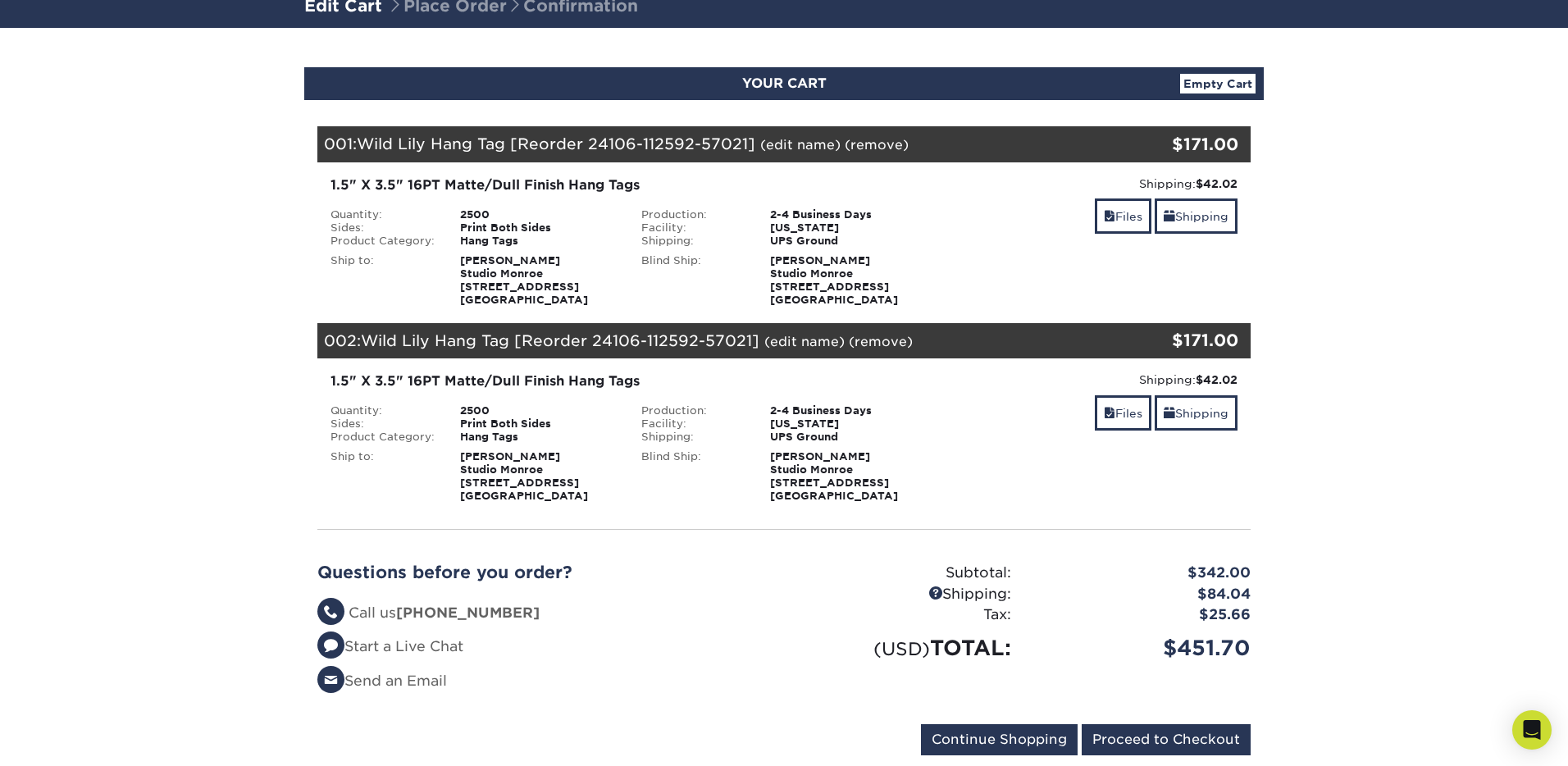
click at [891, 147] on link "(remove)" at bounding box center [876, 145] width 64 height 16
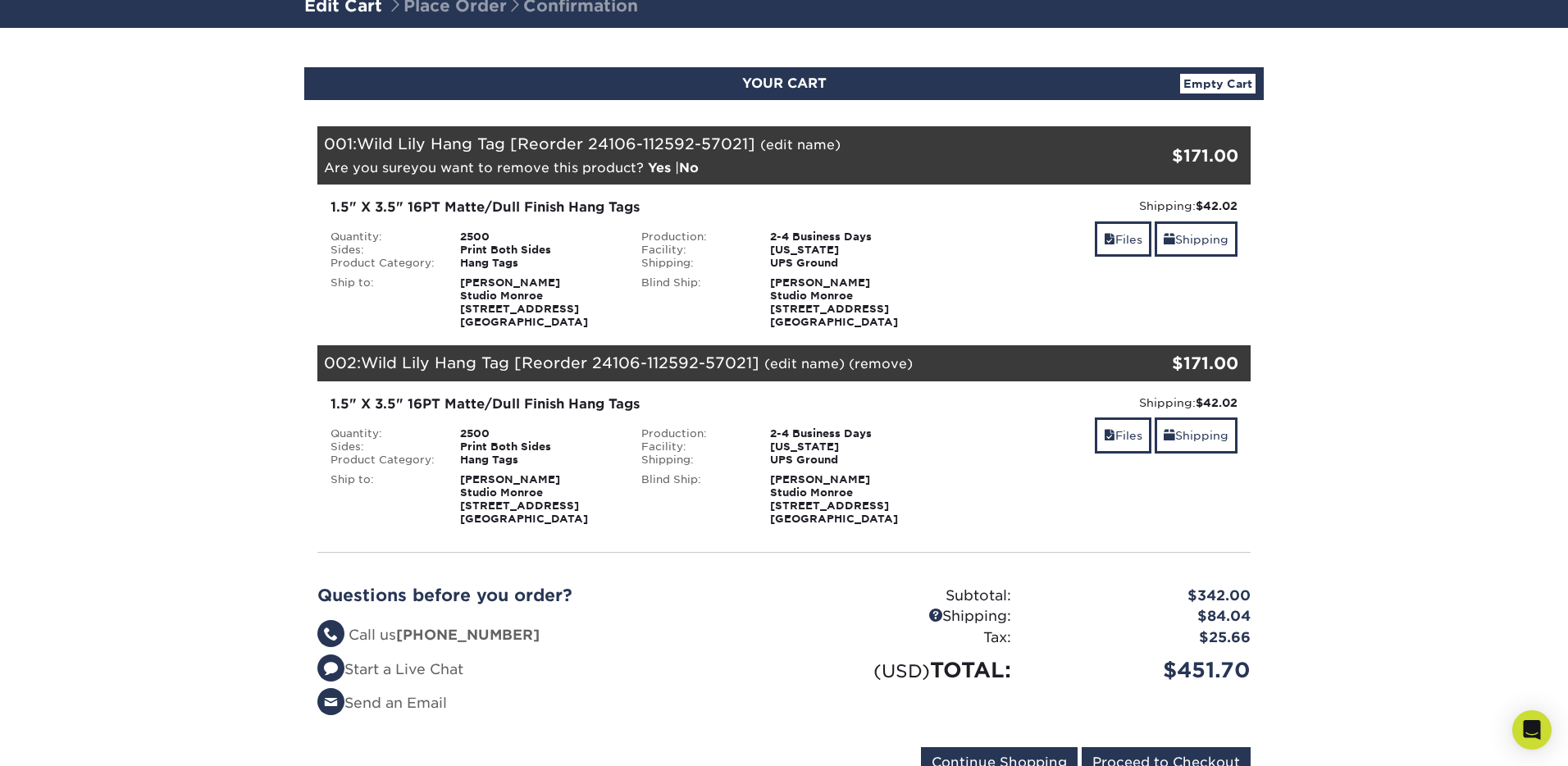
click at [657, 167] on link "Yes" at bounding box center [660, 168] width 23 height 16
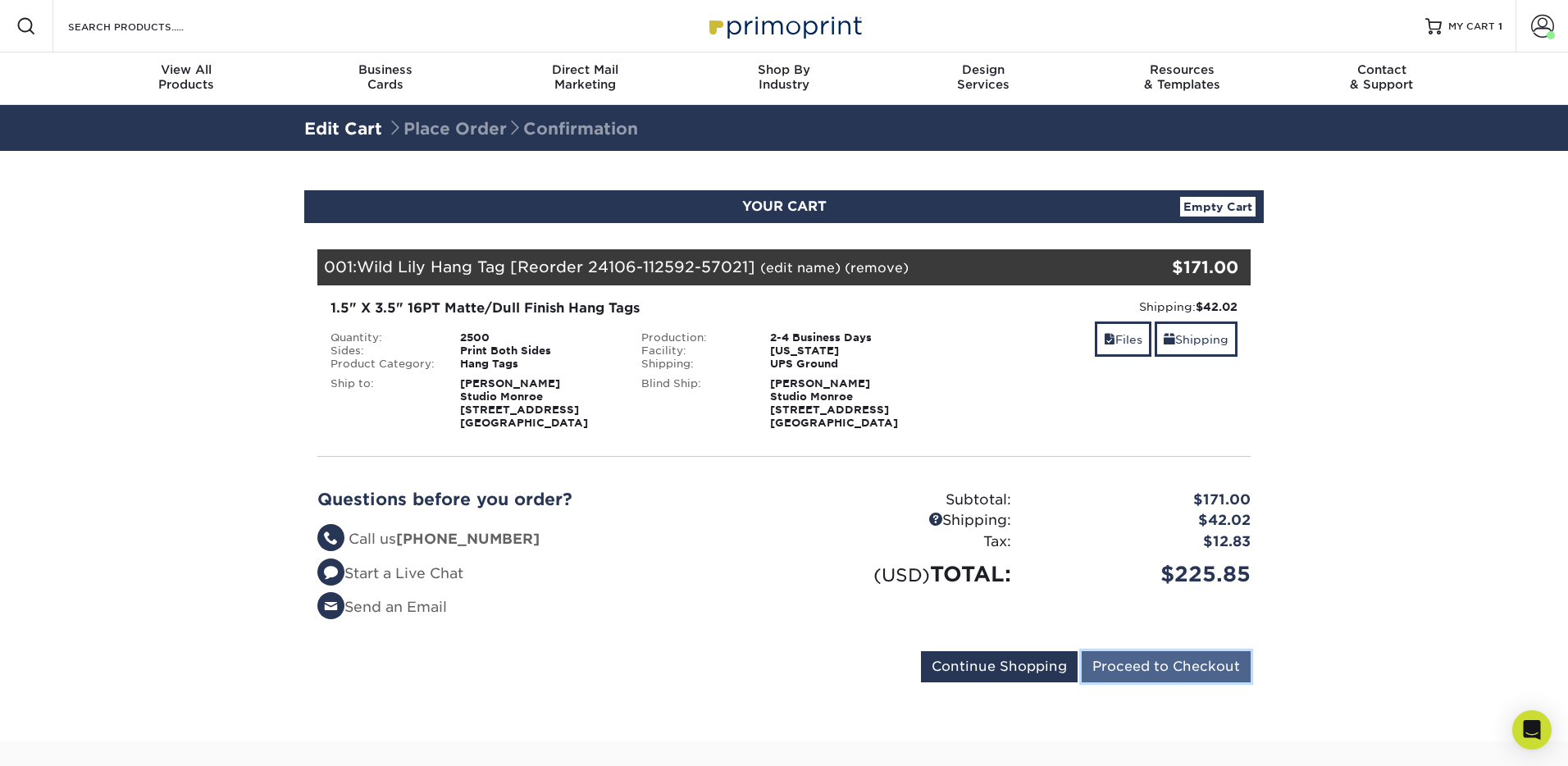
click at [1190, 667] on input "Proceed to Checkout" at bounding box center [1166, 666] width 169 height 31
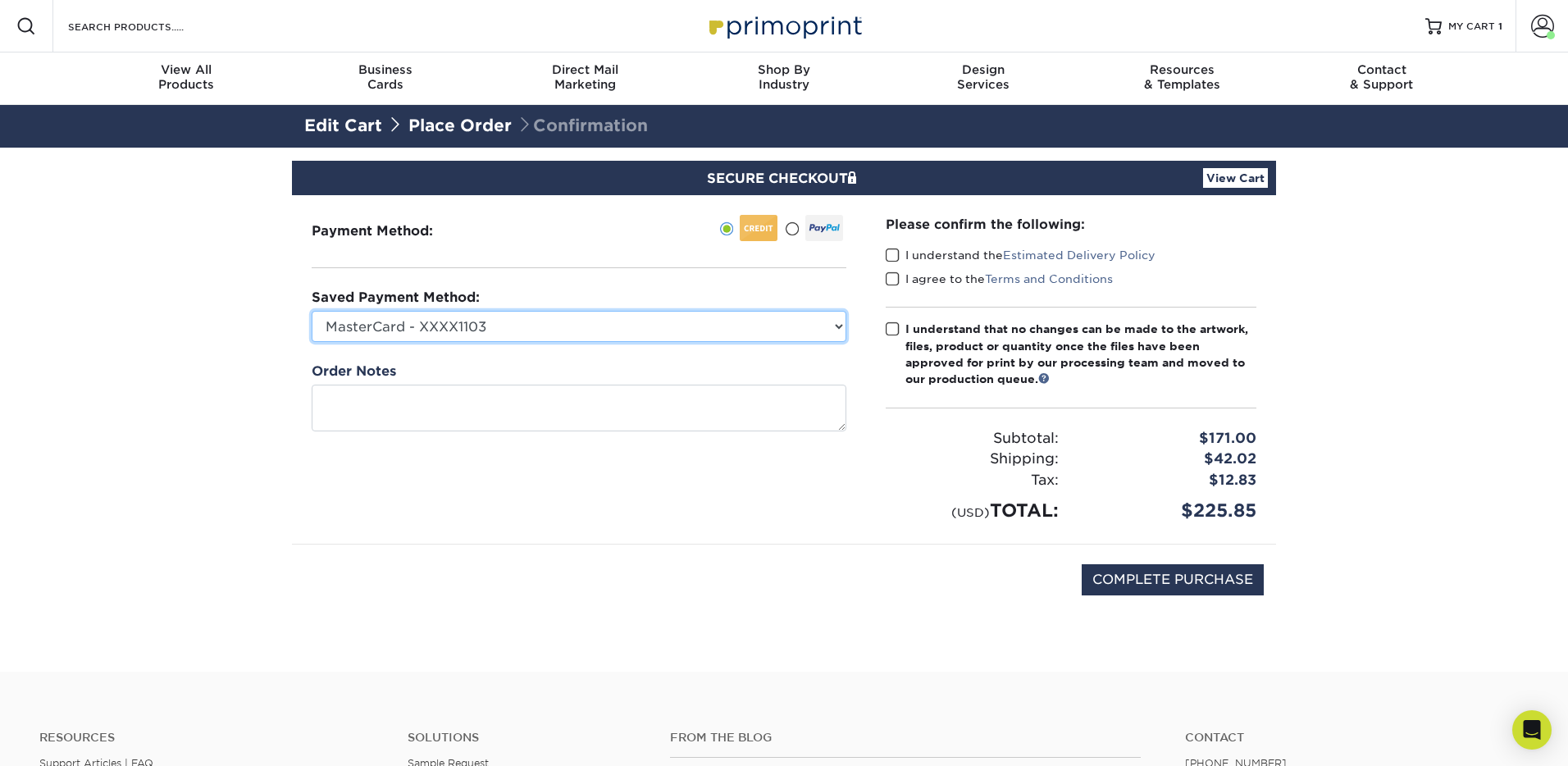
click at [547, 329] on select "MasterCard - XXXX1103 MasterCard - XXXX4990 MasterCard - XXXX6385 MasterCard - …" at bounding box center [578, 326] width 535 height 31
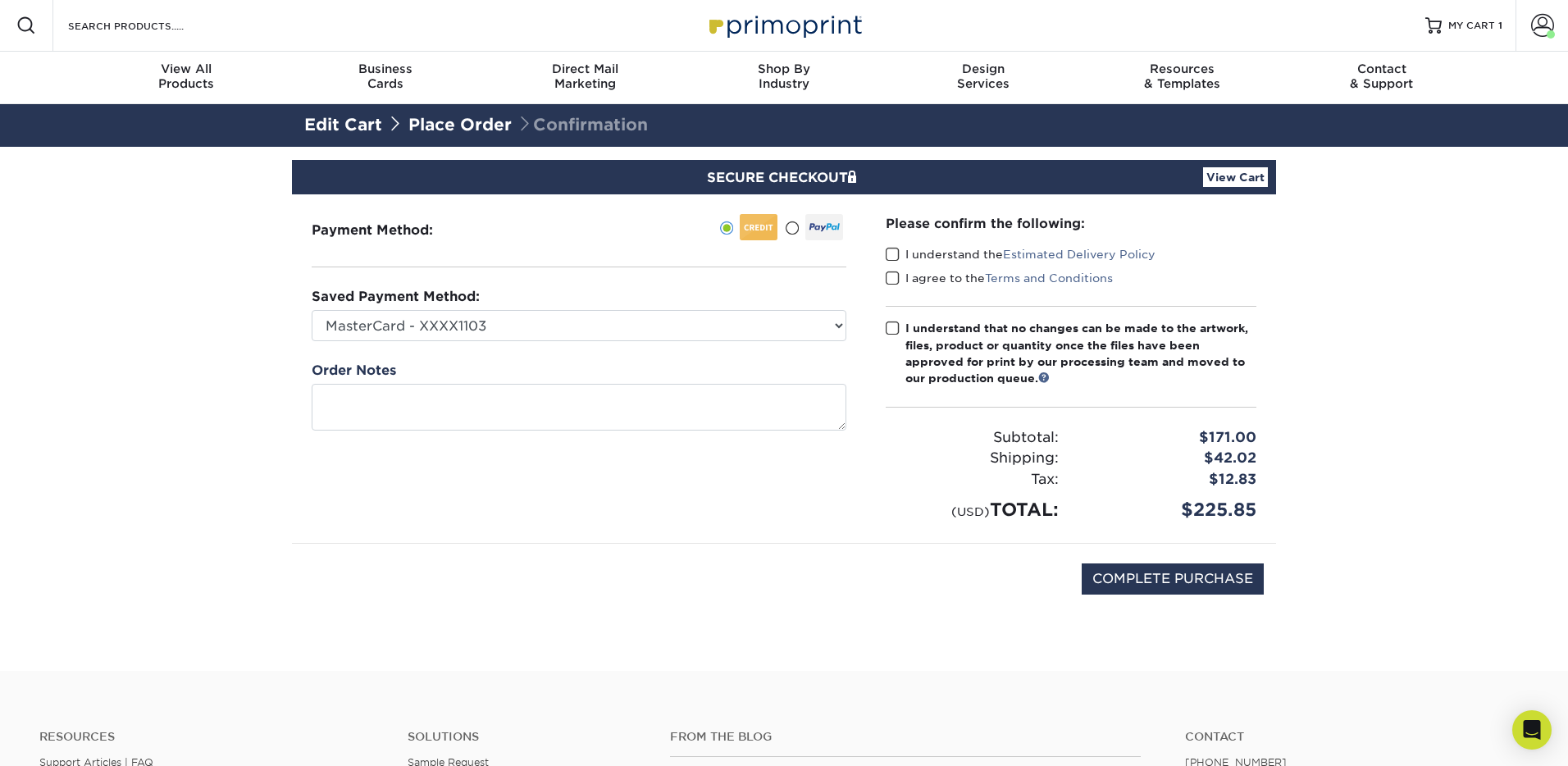
click at [890, 255] on span at bounding box center [893, 255] width 14 height 16
click at [0, 0] on input "I understand the Estimated Delivery Policy" at bounding box center [0, 0] width 0 height 0
drag, startPoint x: 890, startPoint y: 272, endPoint x: 891, endPoint y: 311, distance: 39.0
click at [891, 279] on span at bounding box center [893, 279] width 14 height 16
click at [0, 0] on input "I agree to the Terms and Conditions" at bounding box center [0, 0] width 0 height 0
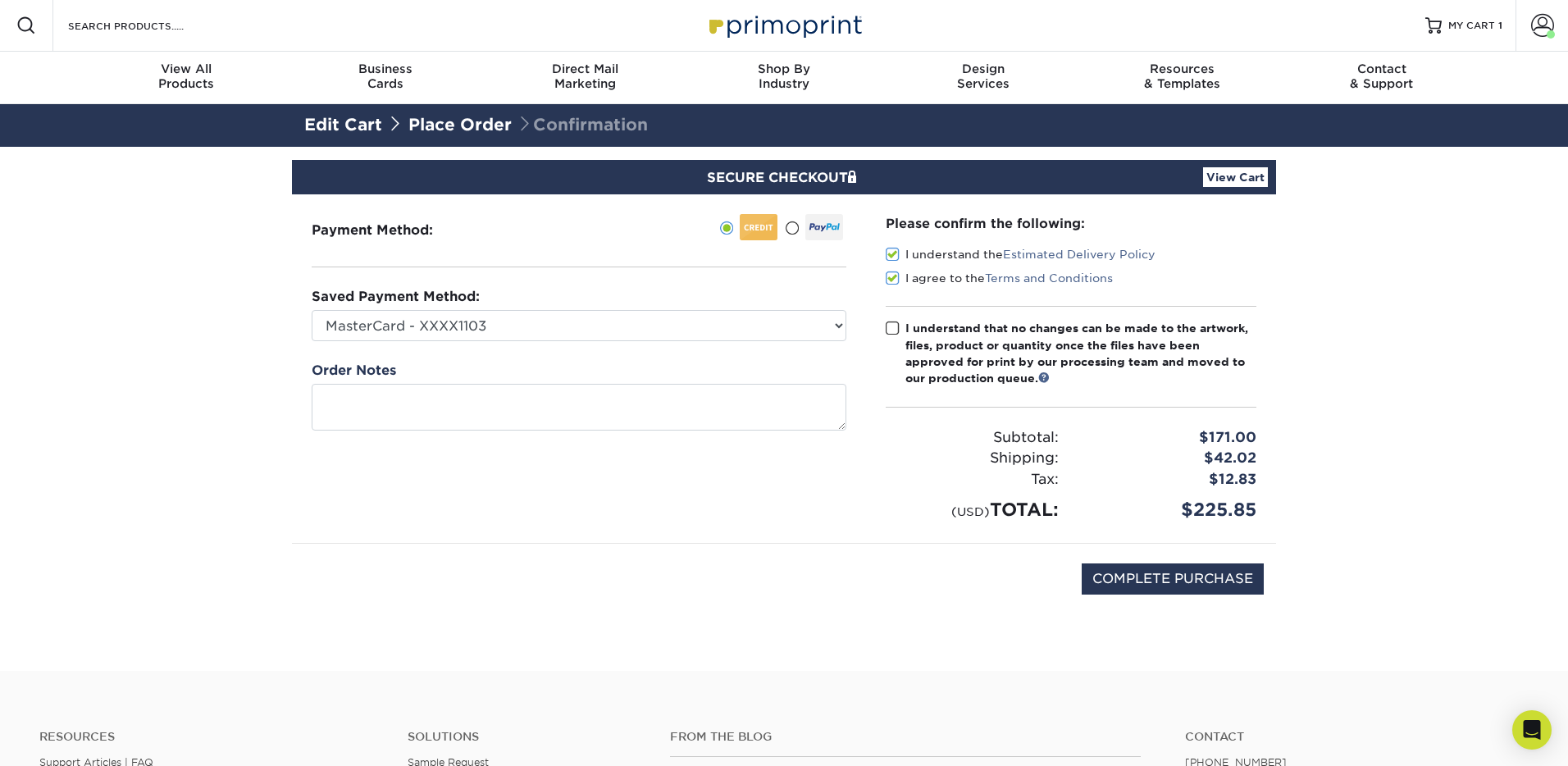
drag, startPoint x: 891, startPoint y: 323, endPoint x: 860, endPoint y: 330, distance: 31.8
click at [891, 324] on span at bounding box center [893, 329] width 14 height 16
click at [0, 0] on input "I understand that no changes can be made to the artwork, files, product or quan…" at bounding box center [0, 0] width 0 height 0
click at [830, 319] on select "MasterCard - XXXX1103 MasterCard - XXXX4990 MasterCard - XXXX6385 MasterCard - …" at bounding box center [578, 326] width 535 height 31
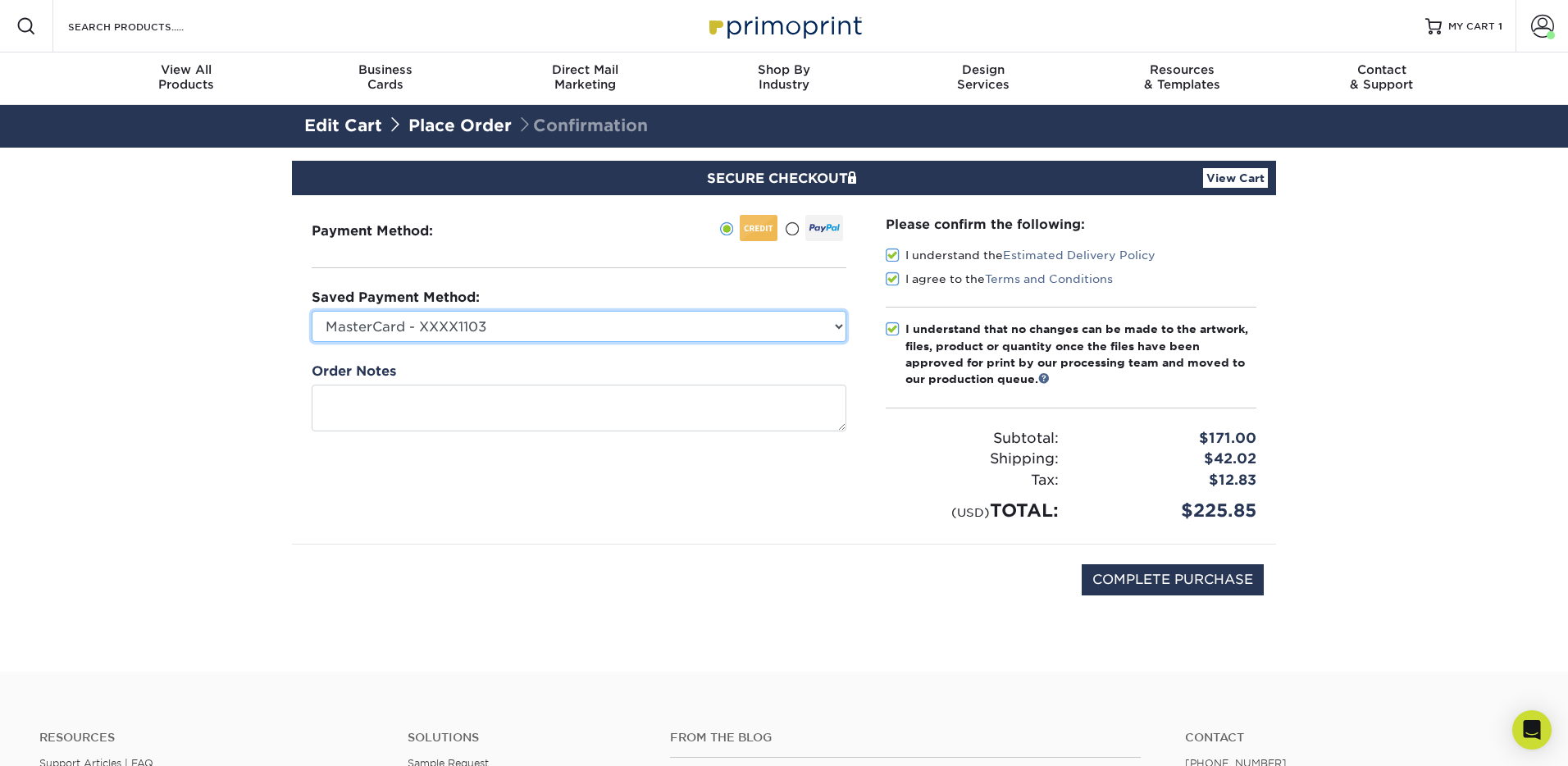
click at [838, 323] on select "MasterCard - XXXX1103 MasterCard - XXXX4990 MasterCard - XXXX6385 MasterCard - …" at bounding box center [578, 326] width 535 height 31
click at [831, 325] on select "MasterCard - XXXX1103 MasterCard - XXXX4990 MasterCard - XXXX6385 MasterCard - …" at bounding box center [578, 326] width 535 height 31
select select
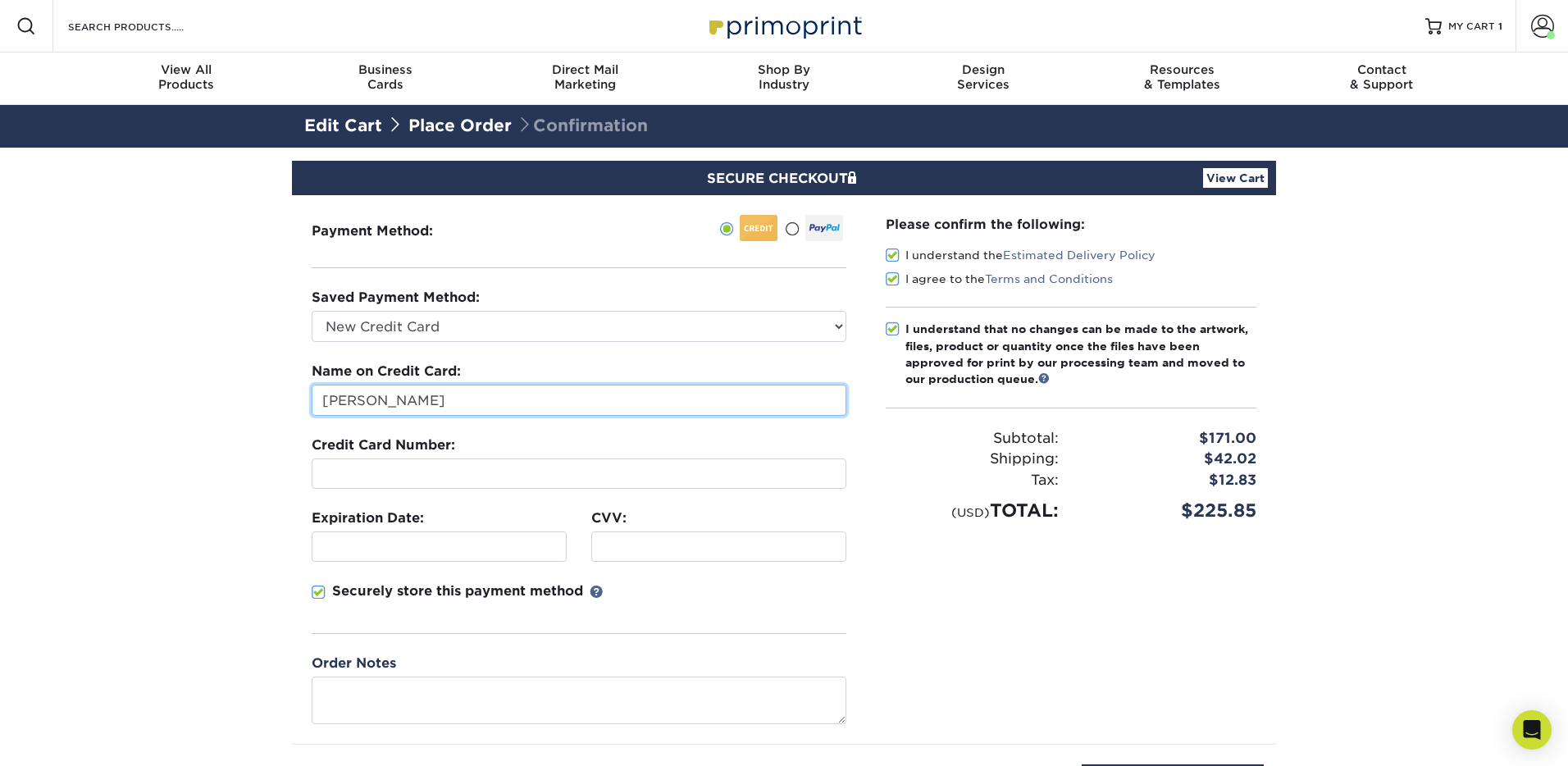
click at [508, 395] on input "[PERSON_NAME]" at bounding box center [578, 400] width 535 height 31
drag, startPoint x: 526, startPoint y: 399, endPoint x: 279, endPoint y: 377, distance: 248.0
click at [279, 377] on section "SECURE CHECKOUT View Cart Payment Method: Saved Payment Method:" at bounding box center [784, 509] width 1568 height 724
type input "Elizabeth Huddleston"
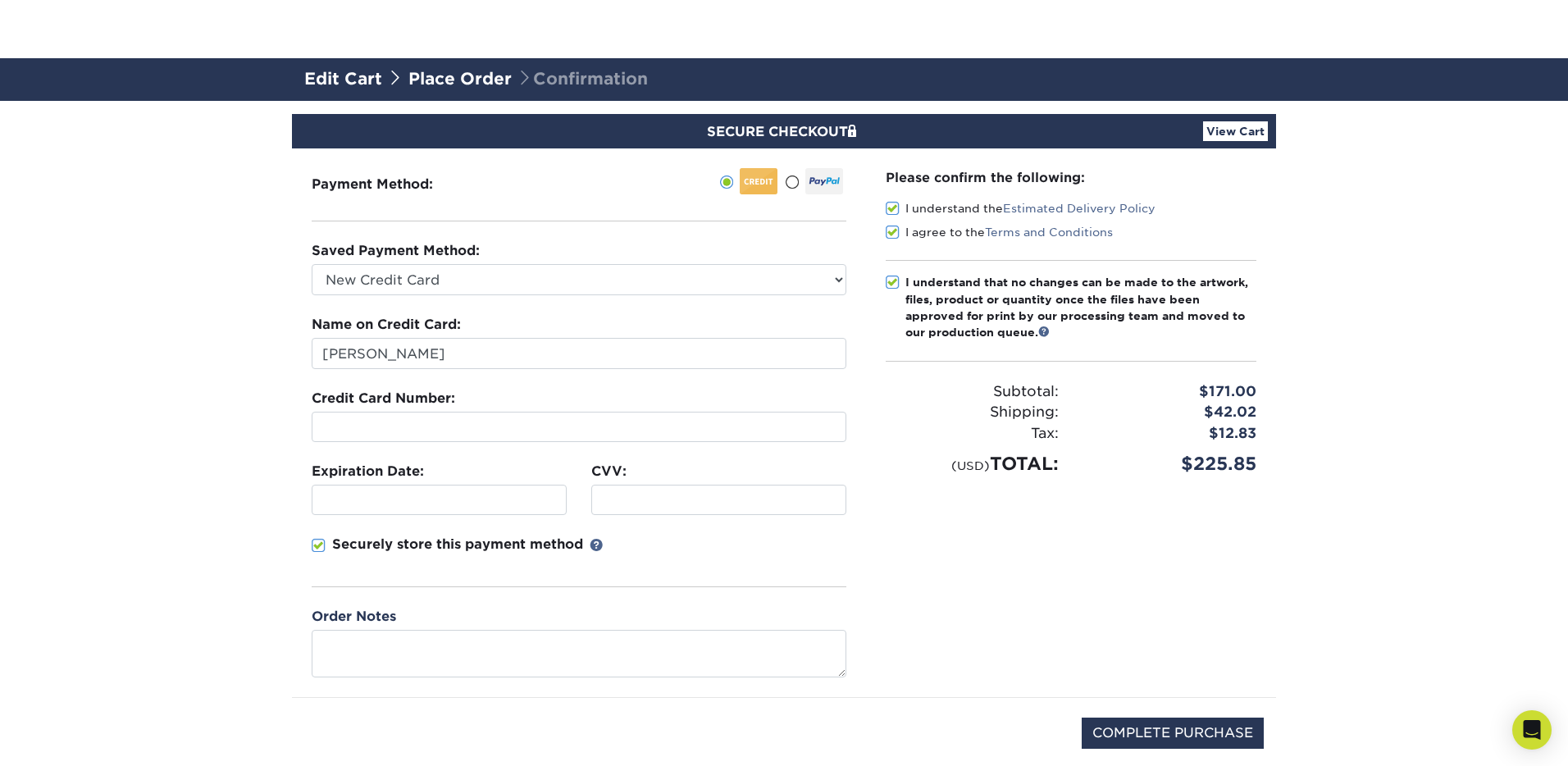
scroll to position [118, 0]
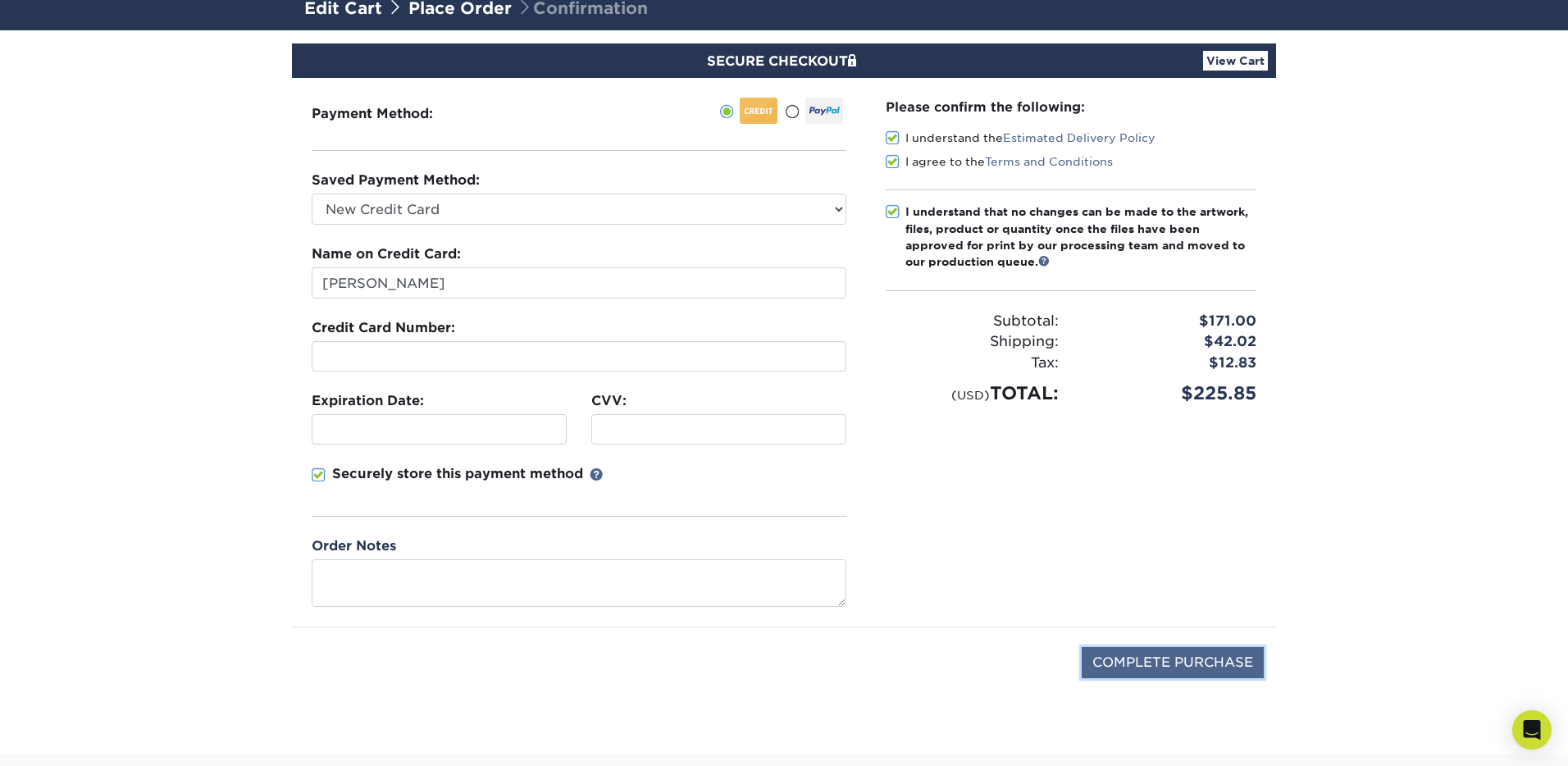
click at [1163, 664] on input "COMPLETE PURCHASE" at bounding box center [1173, 663] width 182 height 31
type input "PROCESSING, PLEASE WAIT..."
